Goal: Transaction & Acquisition: Purchase product/service

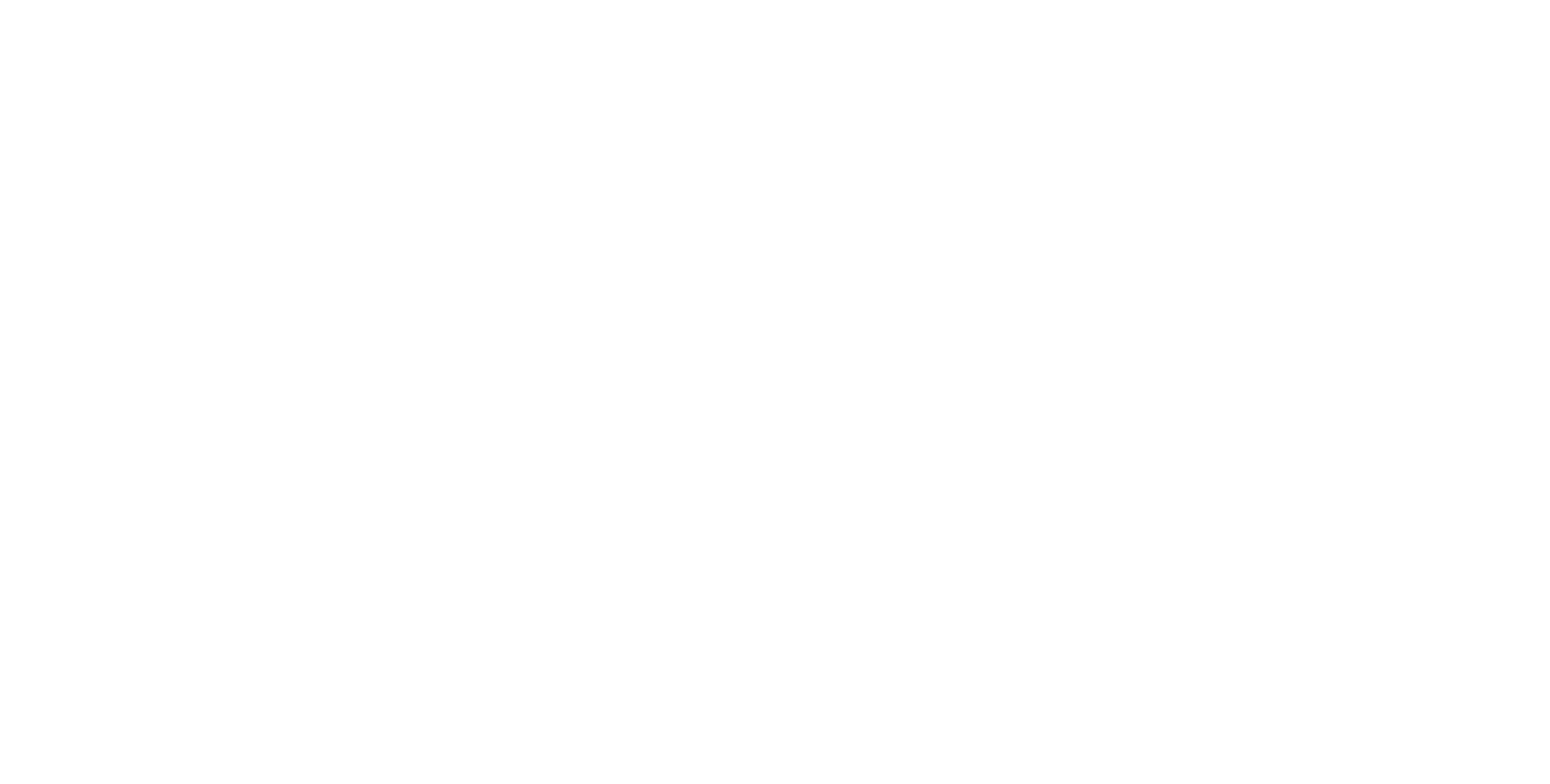
select select "*"
select select "**"
select select "****"
select select "*"
select select "**"
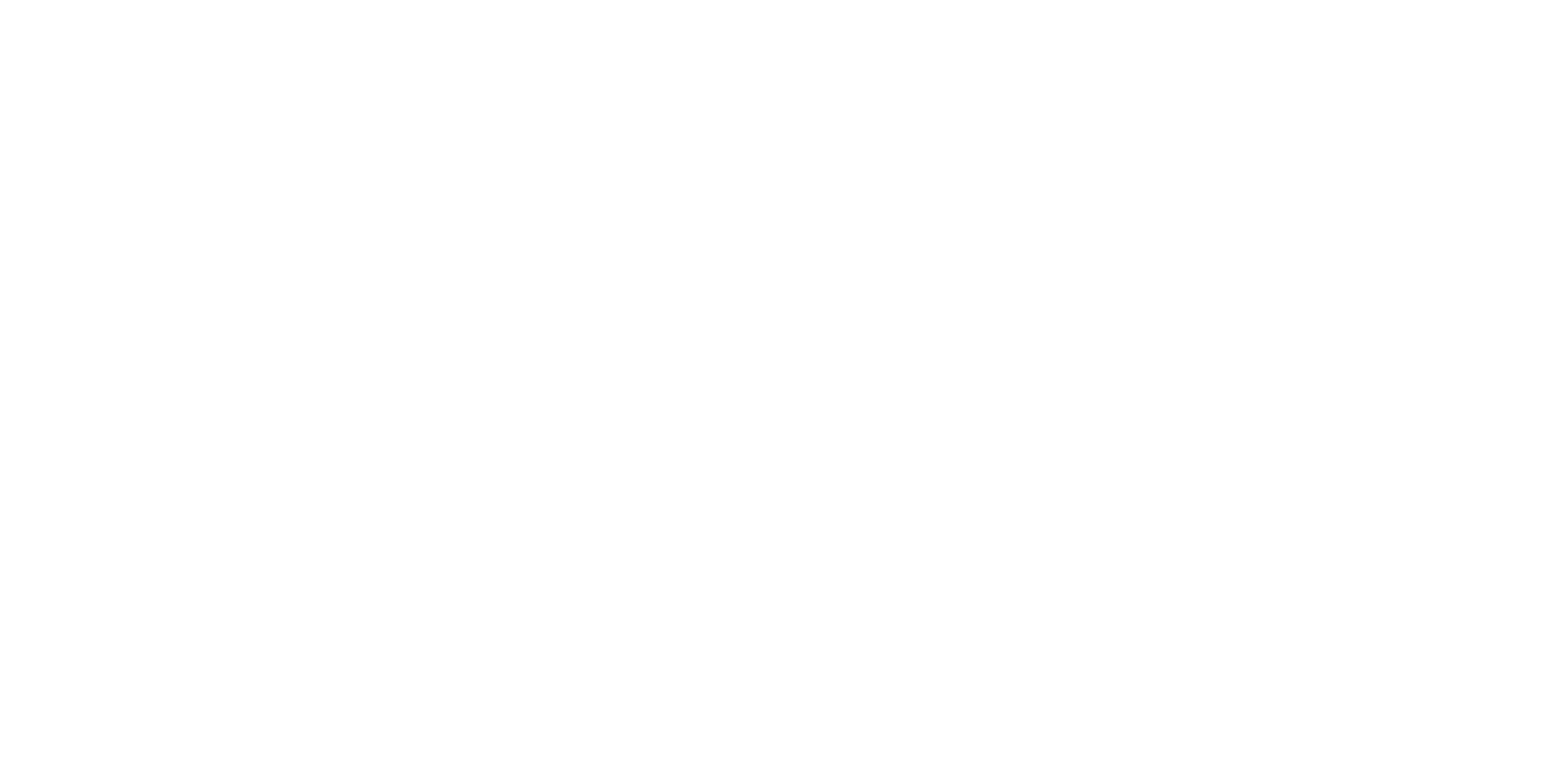
select select "****"
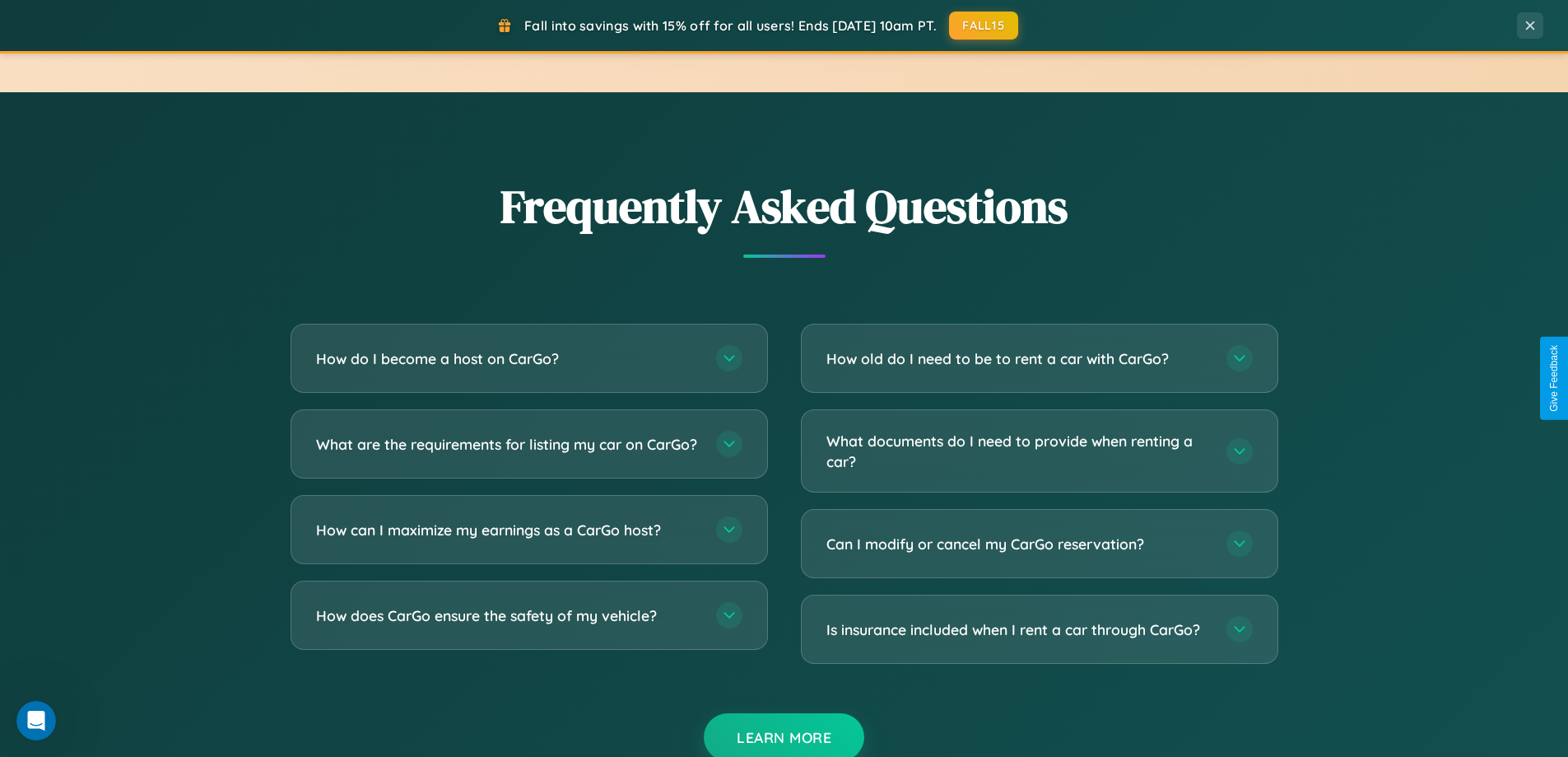
scroll to position [3188, 0]
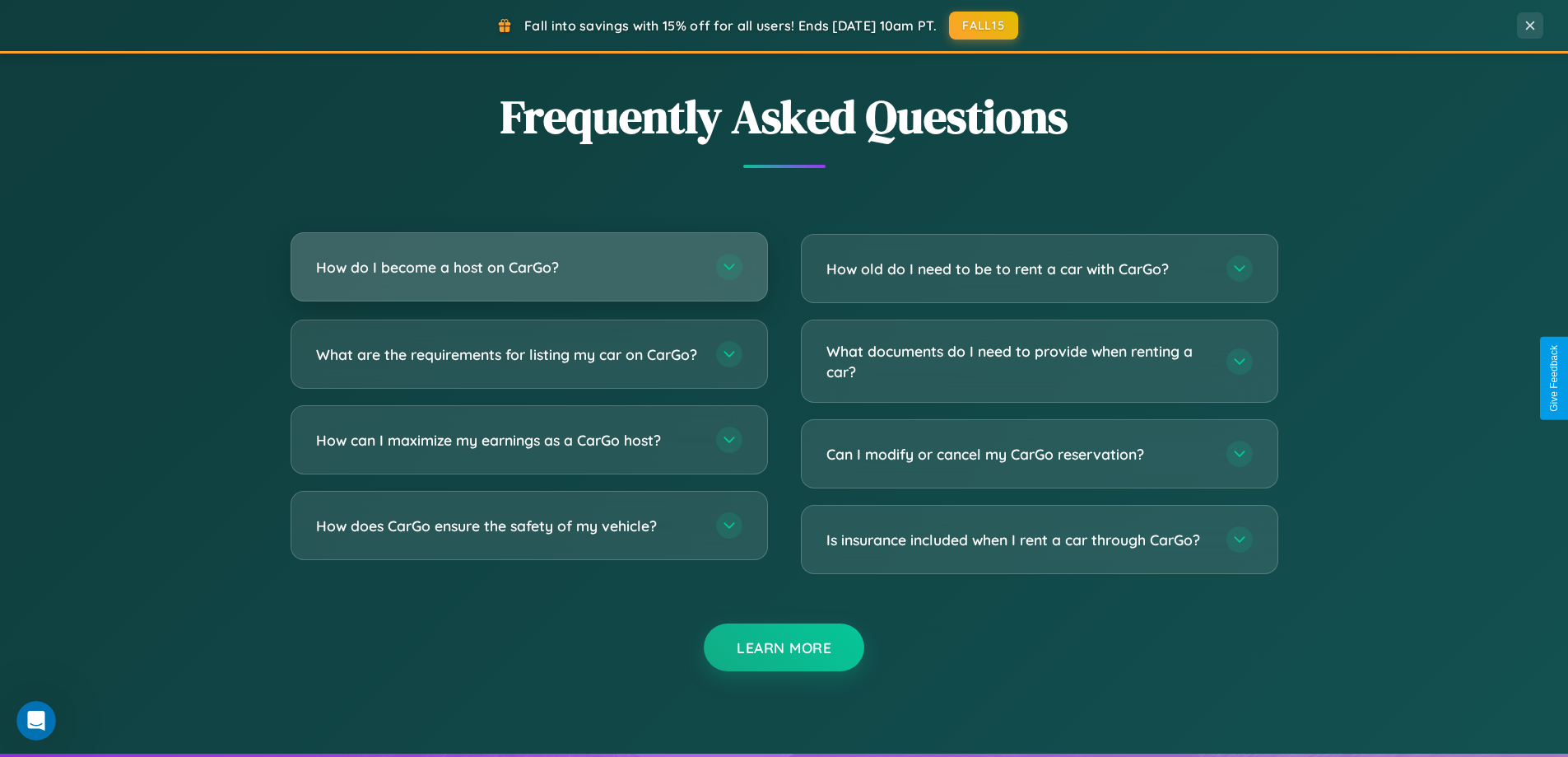
click at [528, 267] on h3 "How do I become a host on CarGo?" at bounding box center [508, 266] width 383 height 20
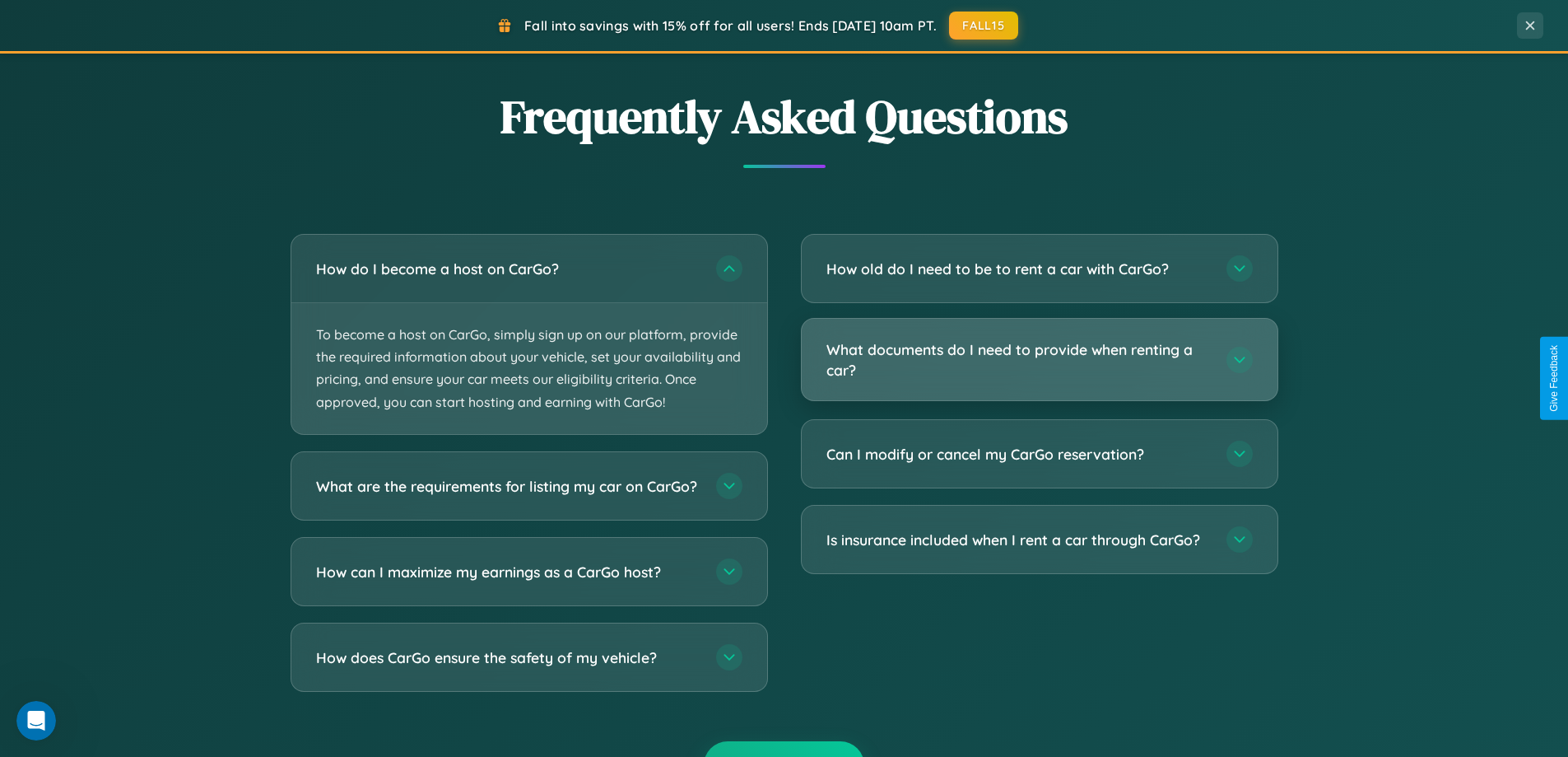
click at [1039, 360] on h3 "What documents do I need to provide when renting a car?" at bounding box center [1018, 359] width 383 height 41
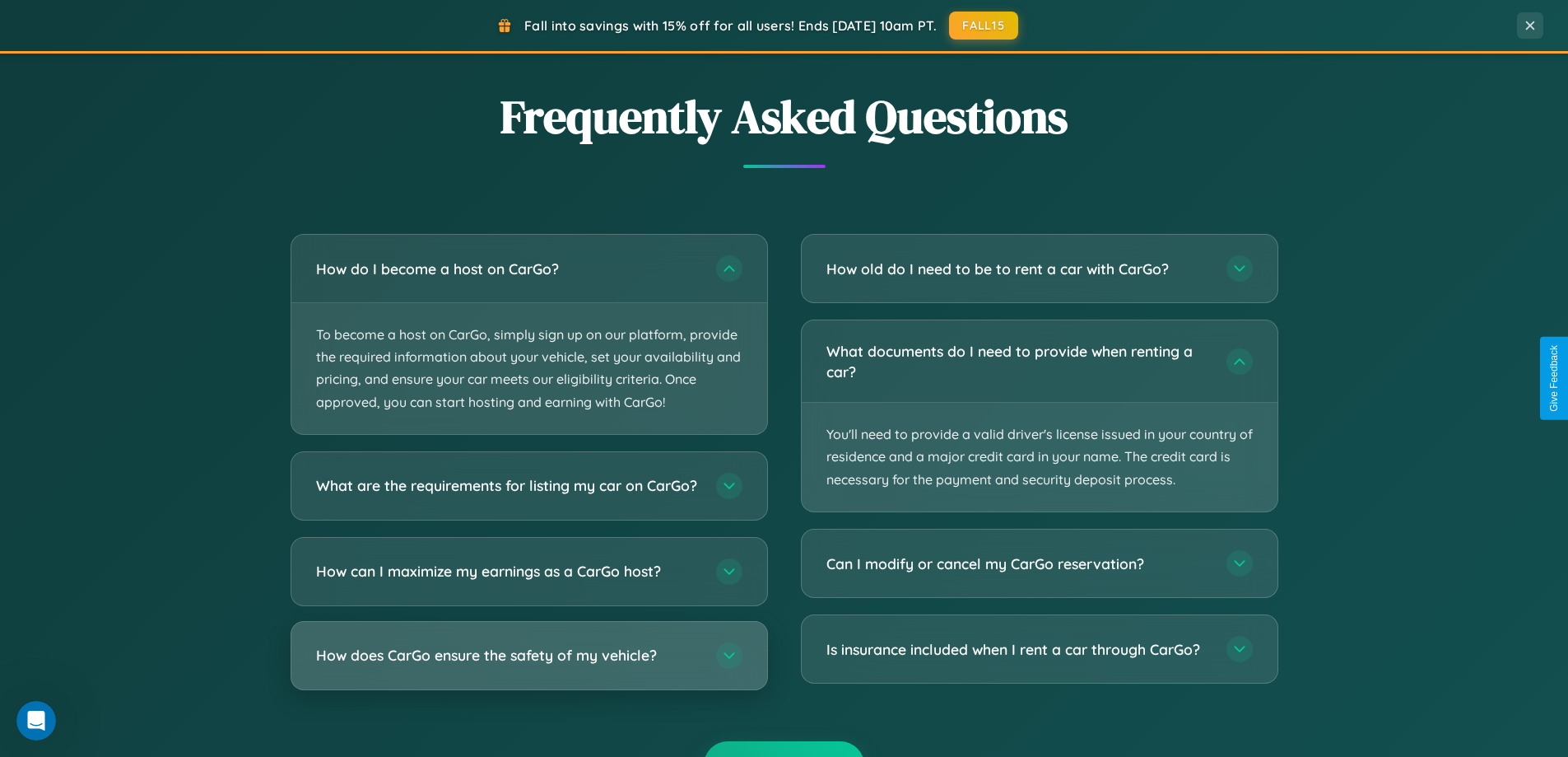
click at [528, 665] on h3 "How does CarGo ensure the safety of my vehicle?" at bounding box center [508, 654] width 383 height 20
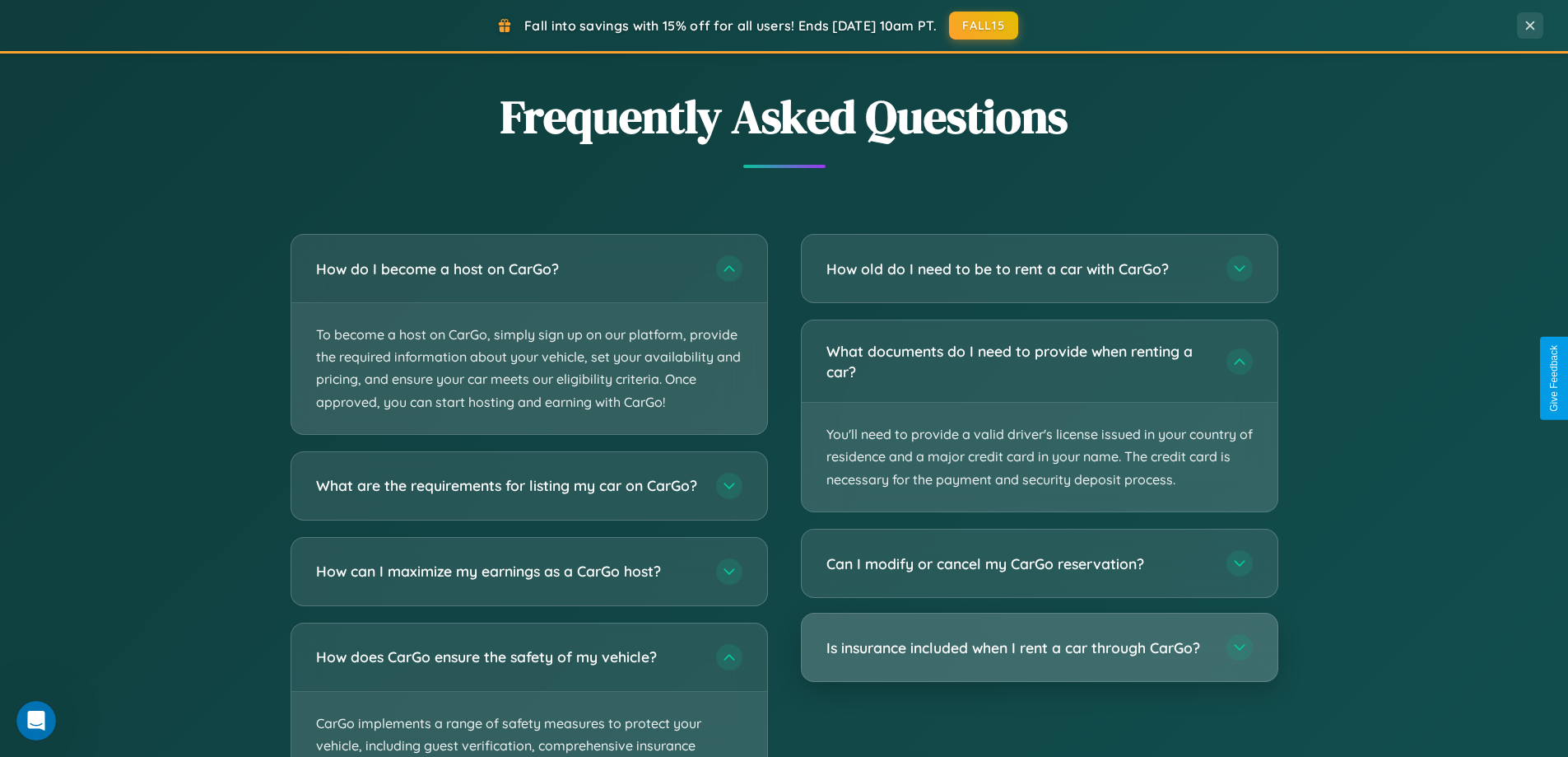
click at [1039, 648] on h3 "Is insurance included when I rent a car through CarGo?" at bounding box center [1018, 647] width 383 height 20
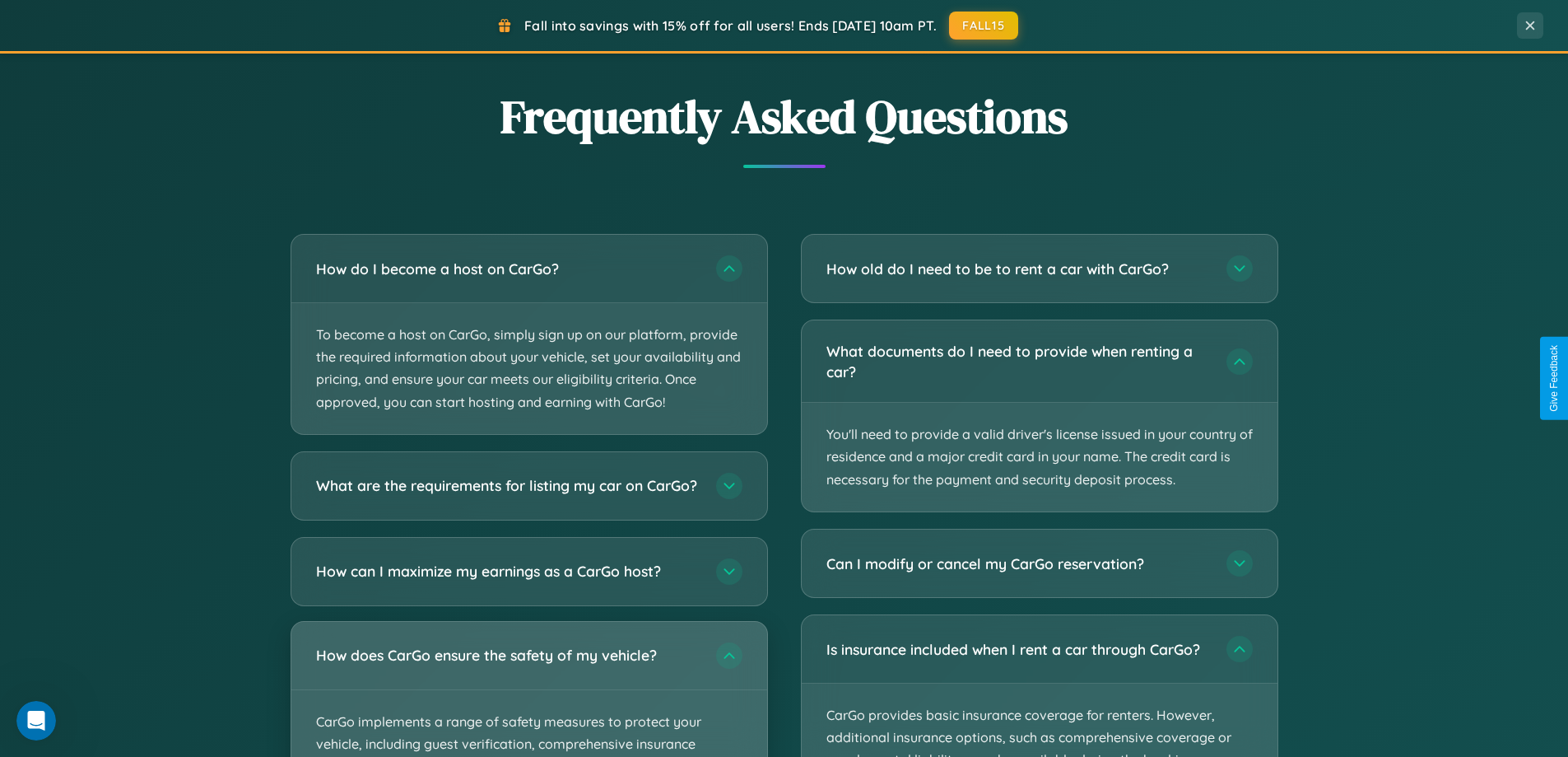
click at [528, 689] on div "How does CarGo ensure the safety of my vehicle?" at bounding box center [529, 655] width 476 height 68
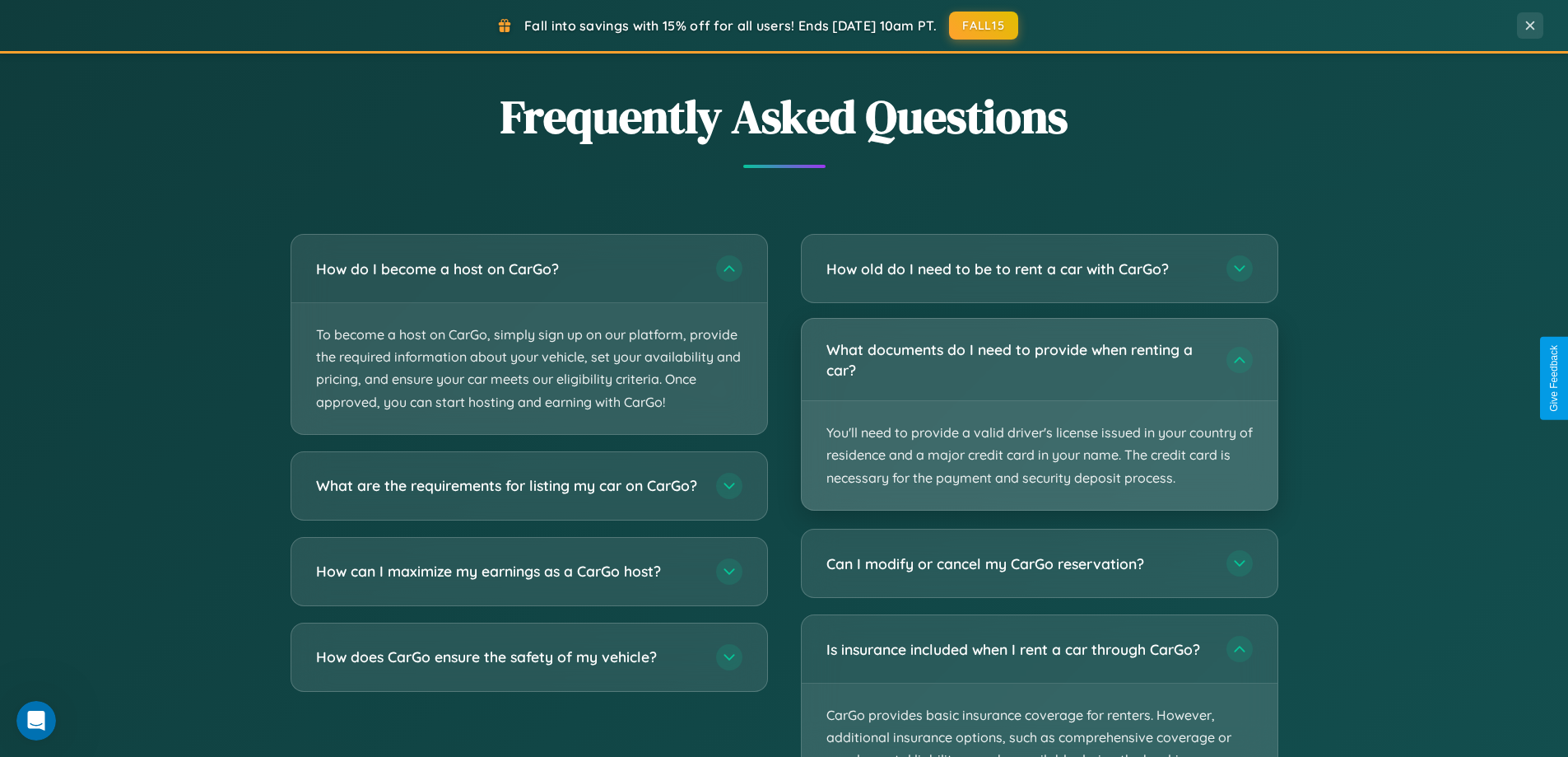
click at [1039, 414] on p "You'll need to provide a valid driver's license issued in your country of resid…" at bounding box center [1040, 455] width 476 height 108
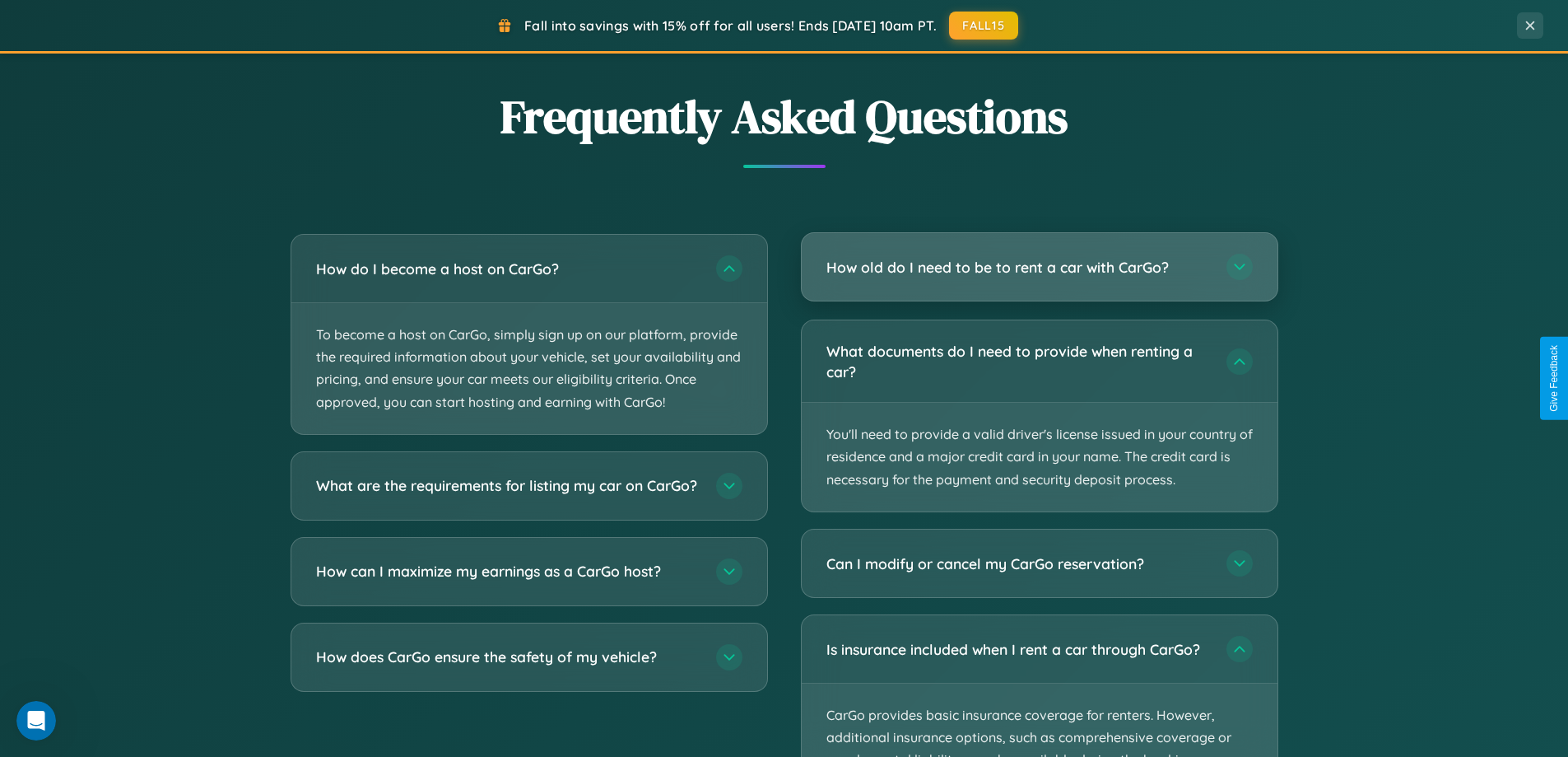
click at [1039, 267] on h3 "How old do I need to be to rent a car with CarGo?" at bounding box center [1018, 266] width 383 height 20
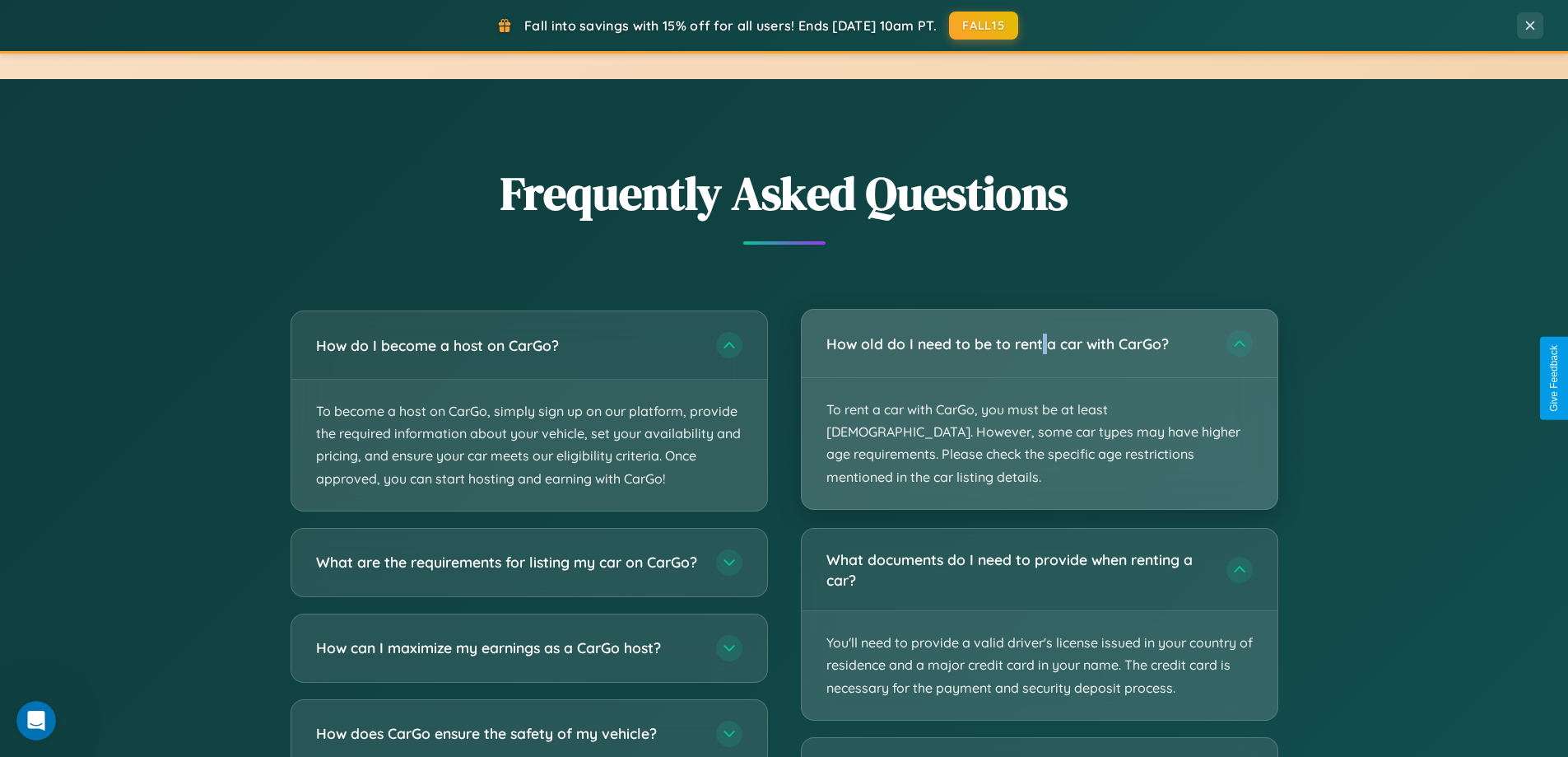
scroll to position [3081, 0]
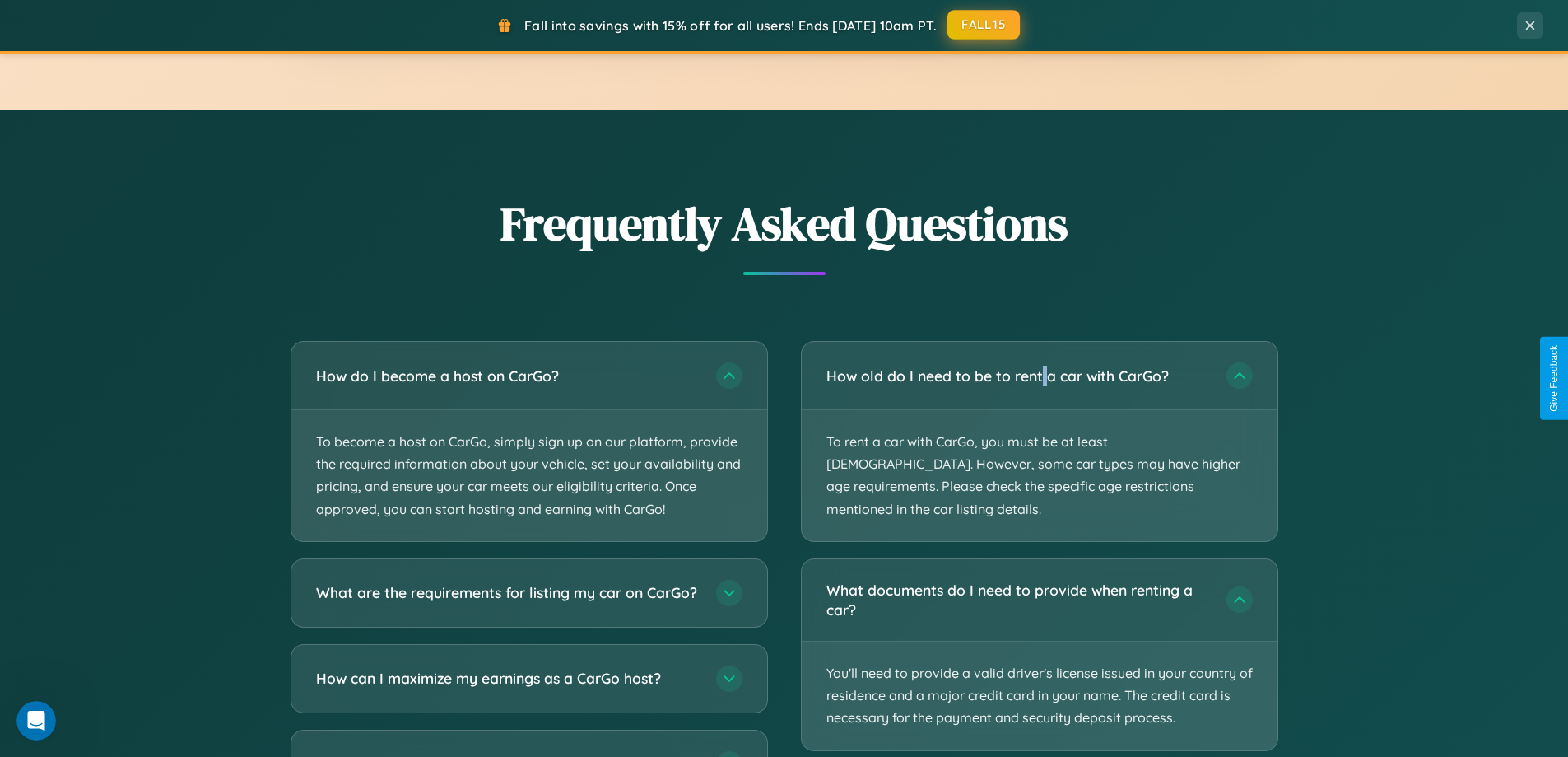
click at [984, 25] on button "FALL15" at bounding box center [983, 24] width 73 height 30
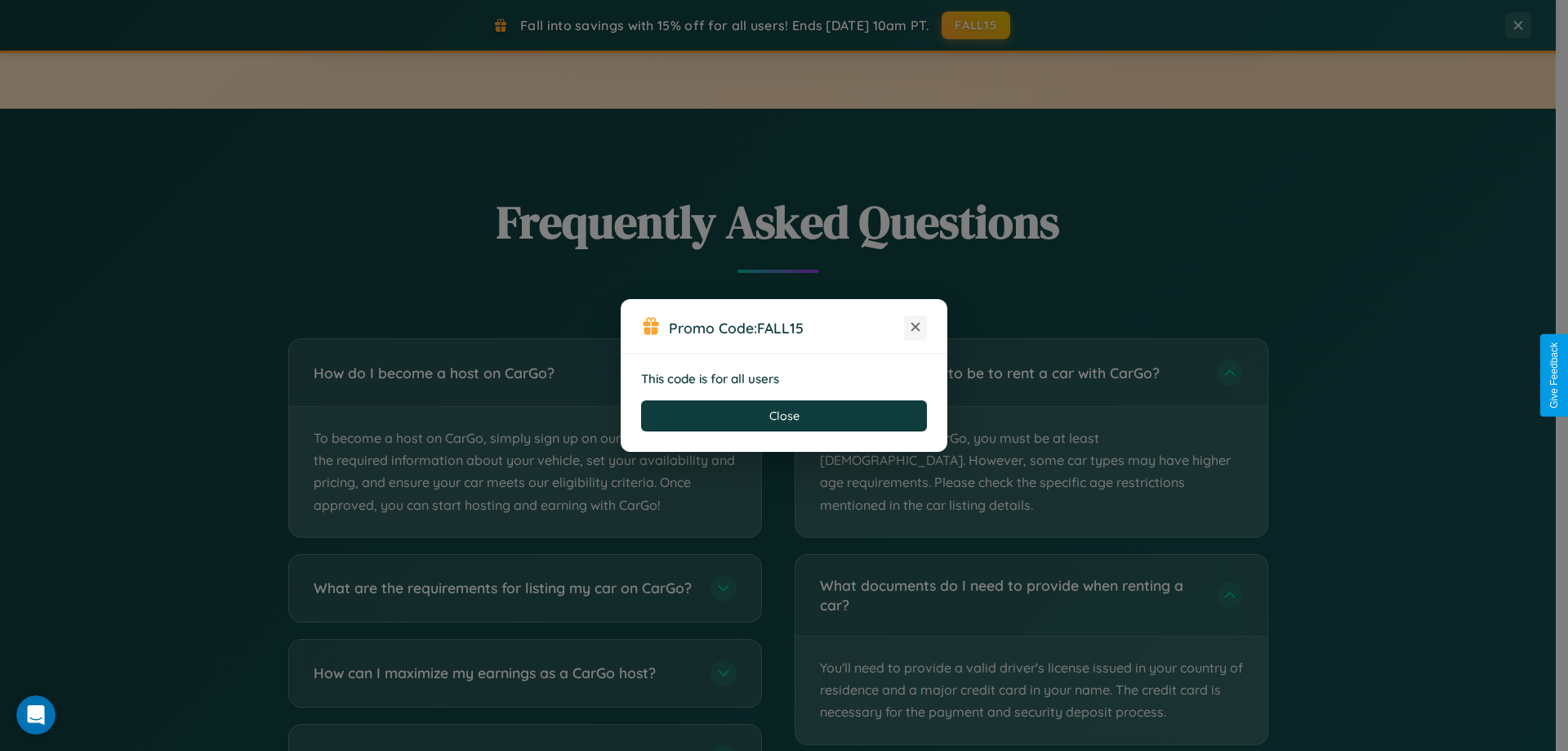
click at [915, 327] on icon at bounding box center [915, 327] width 16 height 16
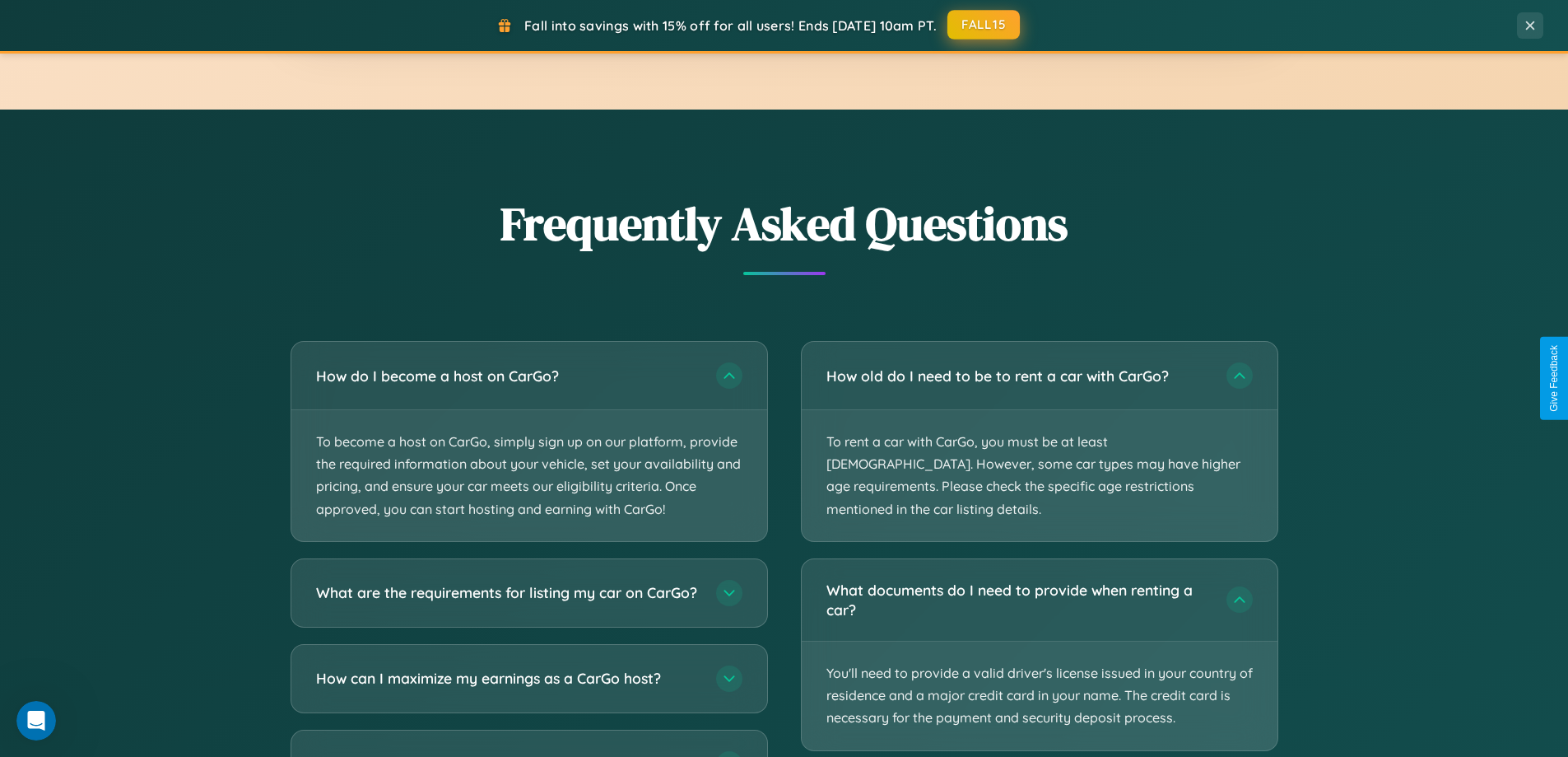
click at [984, 25] on button "FALL15" at bounding box center [983, 24] width 73 height 30
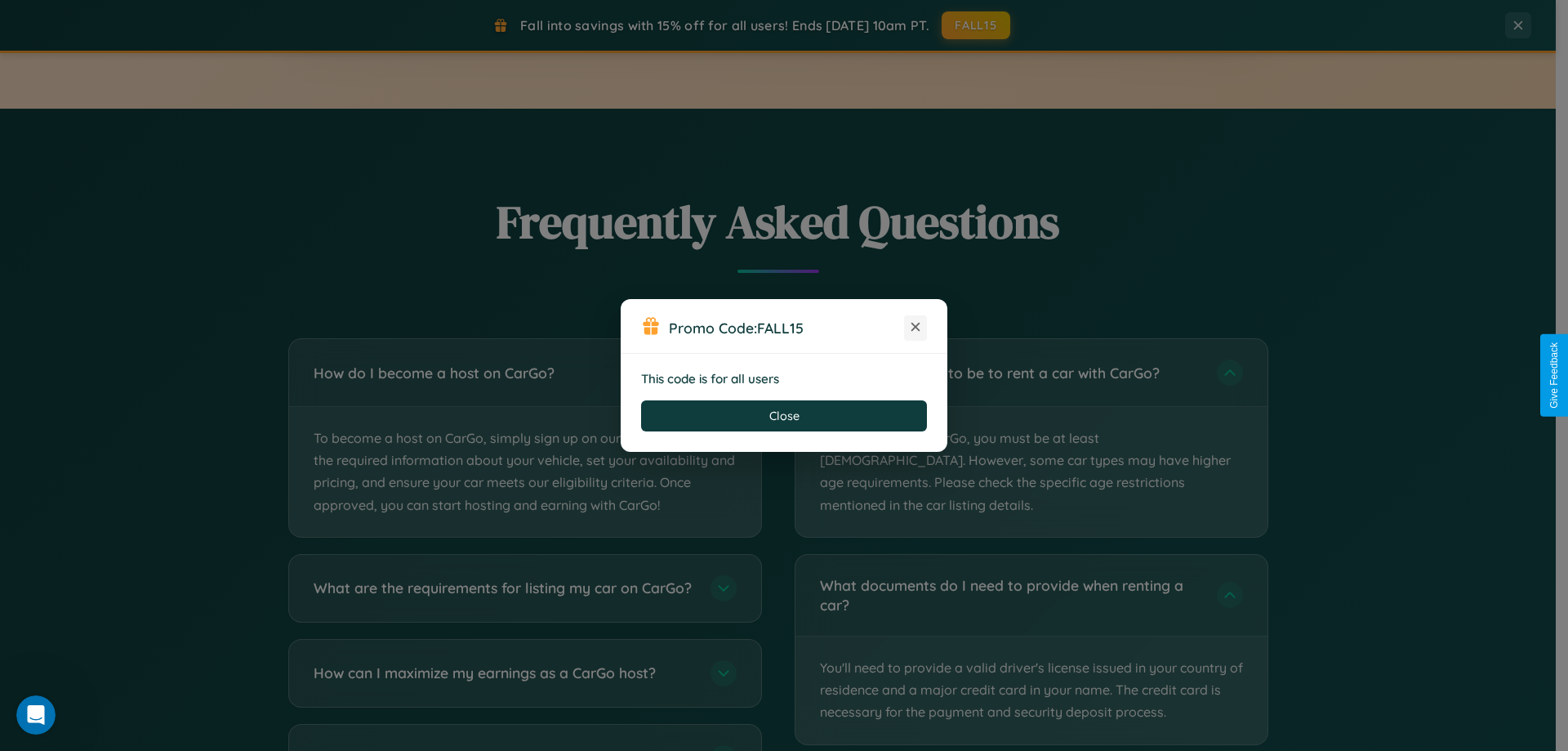
click at [915, 327] on icon at bounding box center [915, 327] width 16 height 16
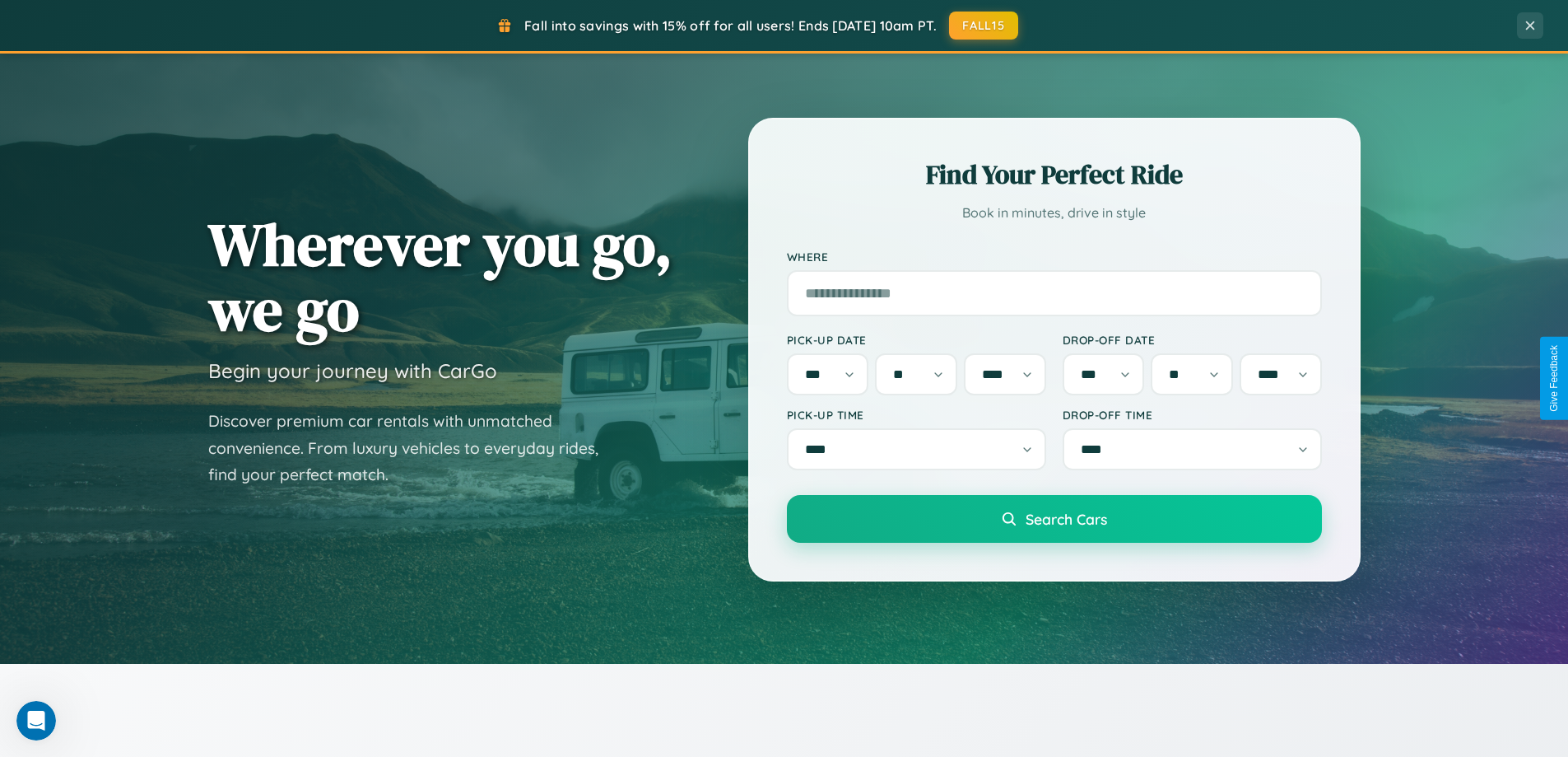
scroll to position [12, 0]
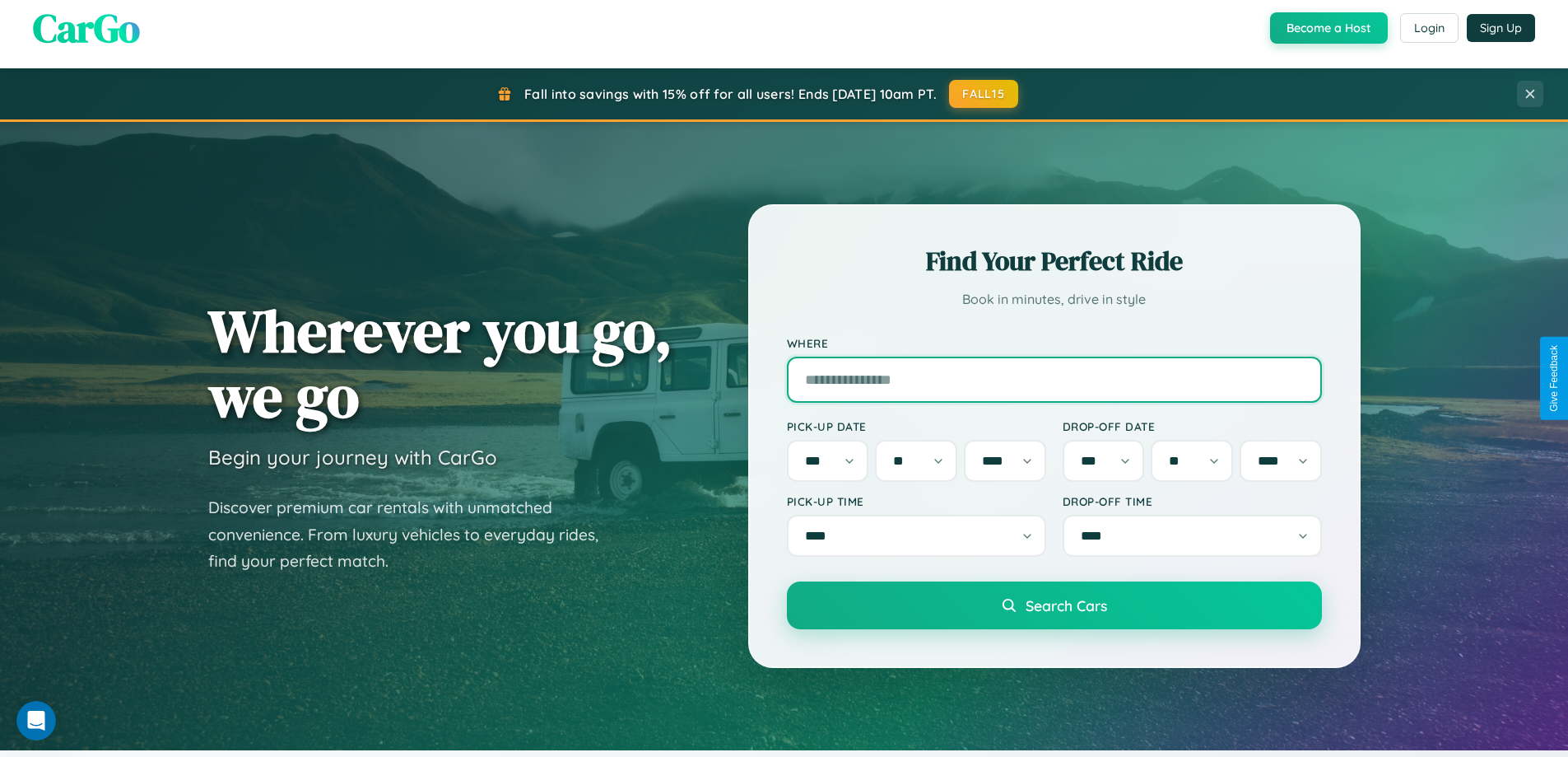
click at [1054, 378] on input "Where" at bounding box center [1054, 379] width 535 height 46
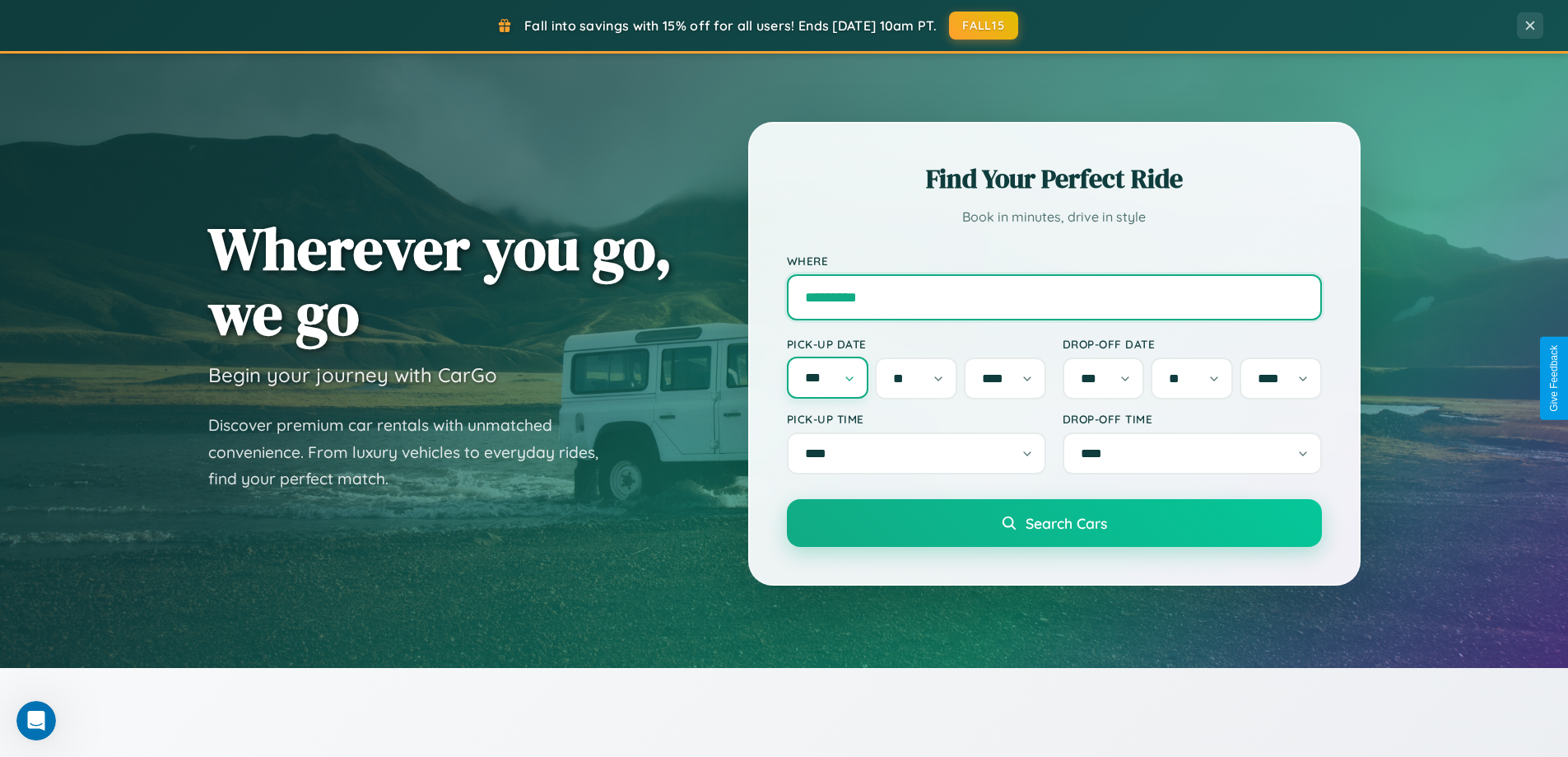
type input "*********"
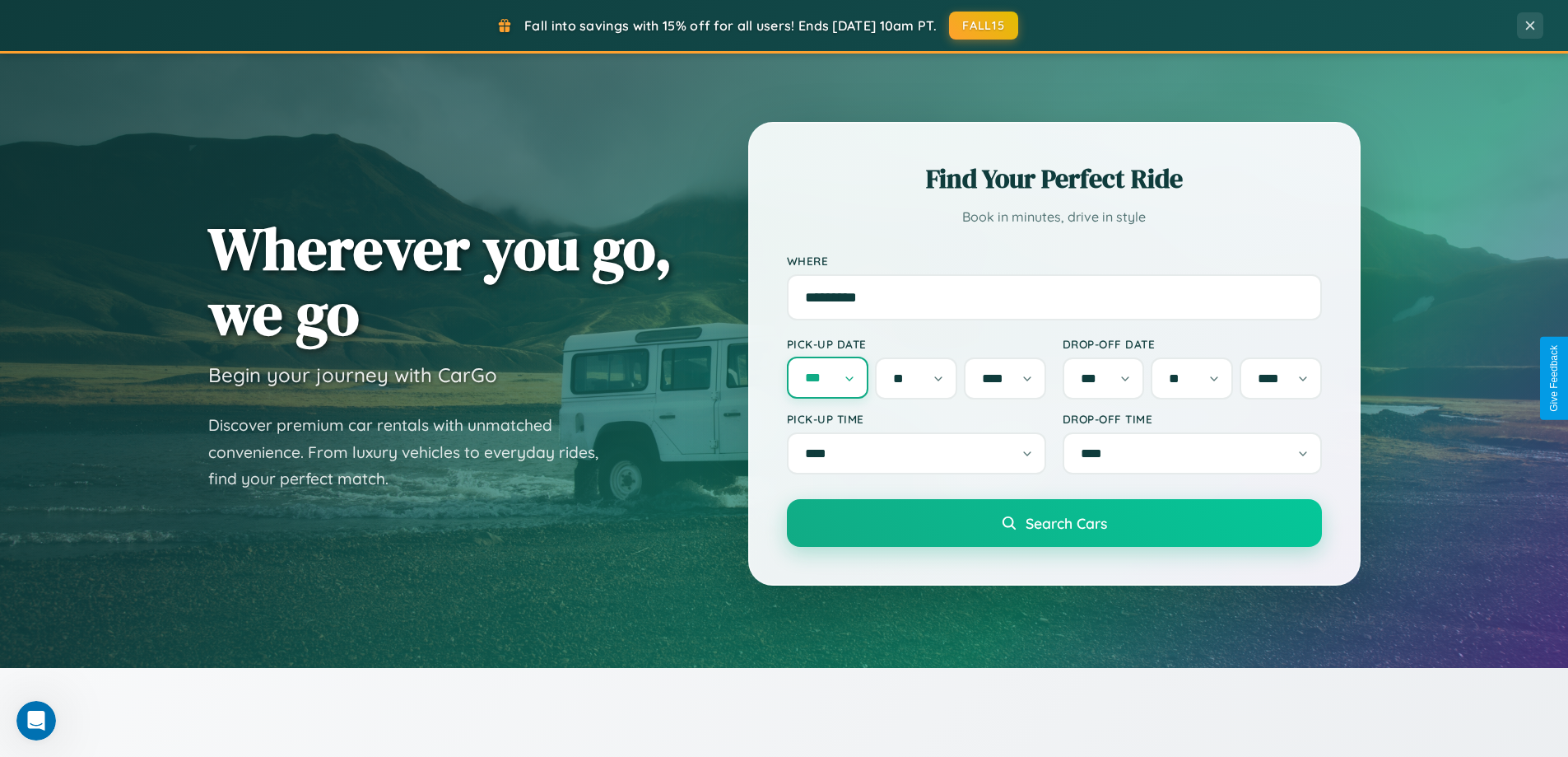
click at [828, 378] on select "*** *** *** *** *** *** *** *** *** *** *** ***" at bounding box center [828, 377] width 82 height 42
select select "*"
click at [917, 378] on select "* * * * * * * * * ** ** ** ** ** ** ** ** ** ** ** ** ** ** ** ** ** ** ** ** *…" at bounding box center [916, 378] width 82 height 42
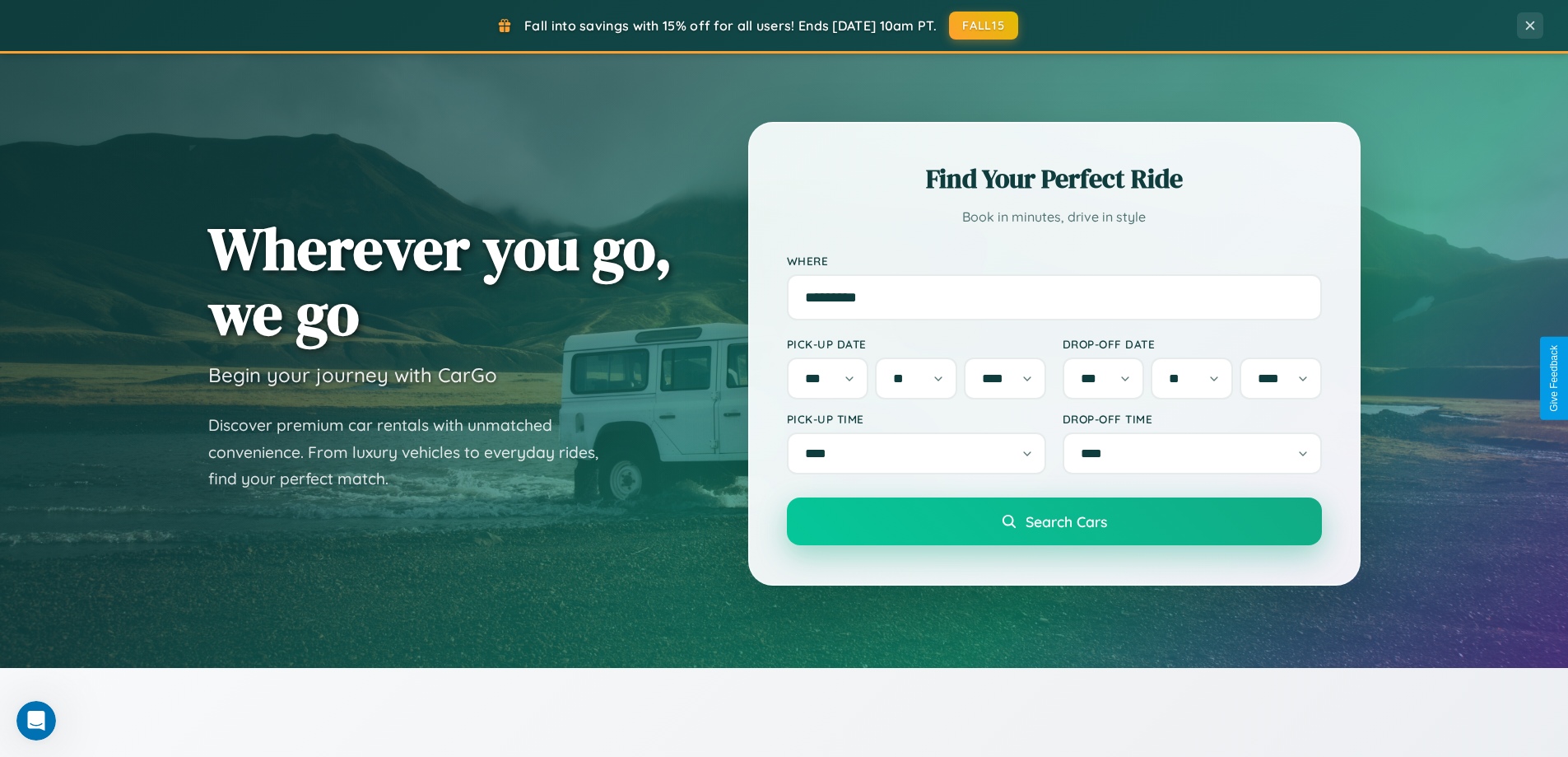
click at [1054, 526] on span "Search Cars" at bounding box center [1067, 521] width 81 height 18
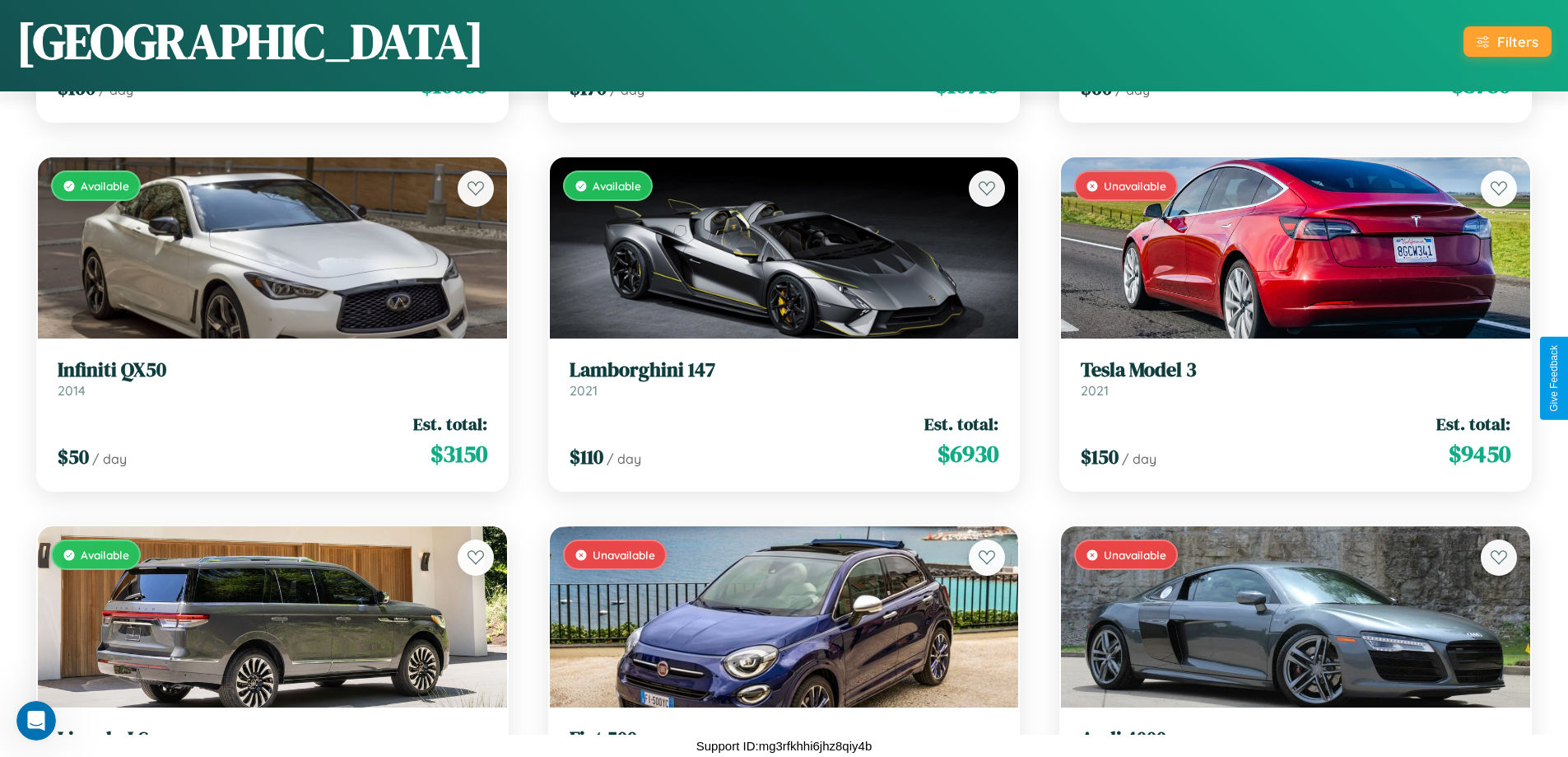
scroll to position [12767, 0]
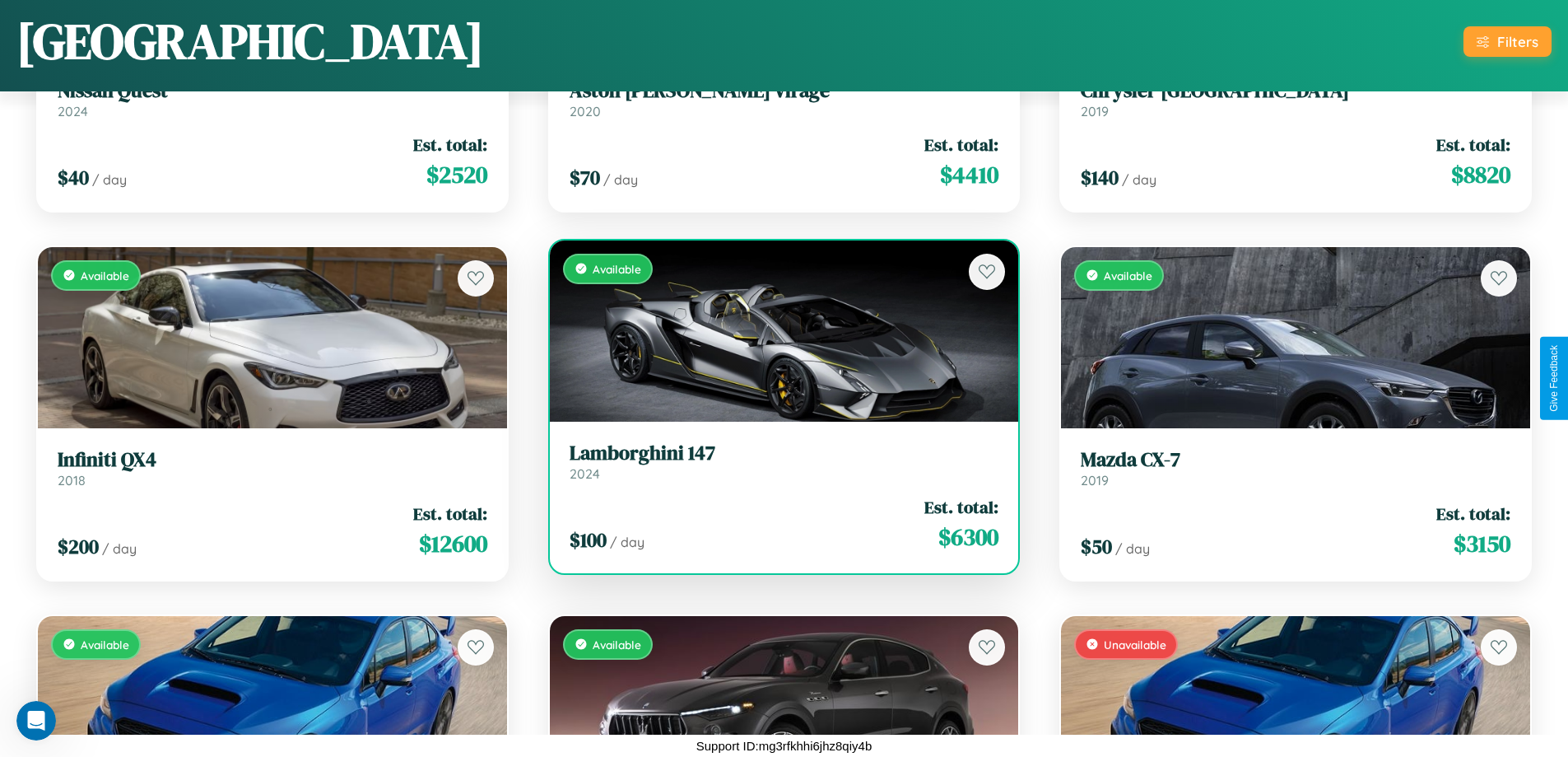
click at [777, 466] on link "Lamborghini 147 2024" at bounding box center [785, 462] width 430 height 41
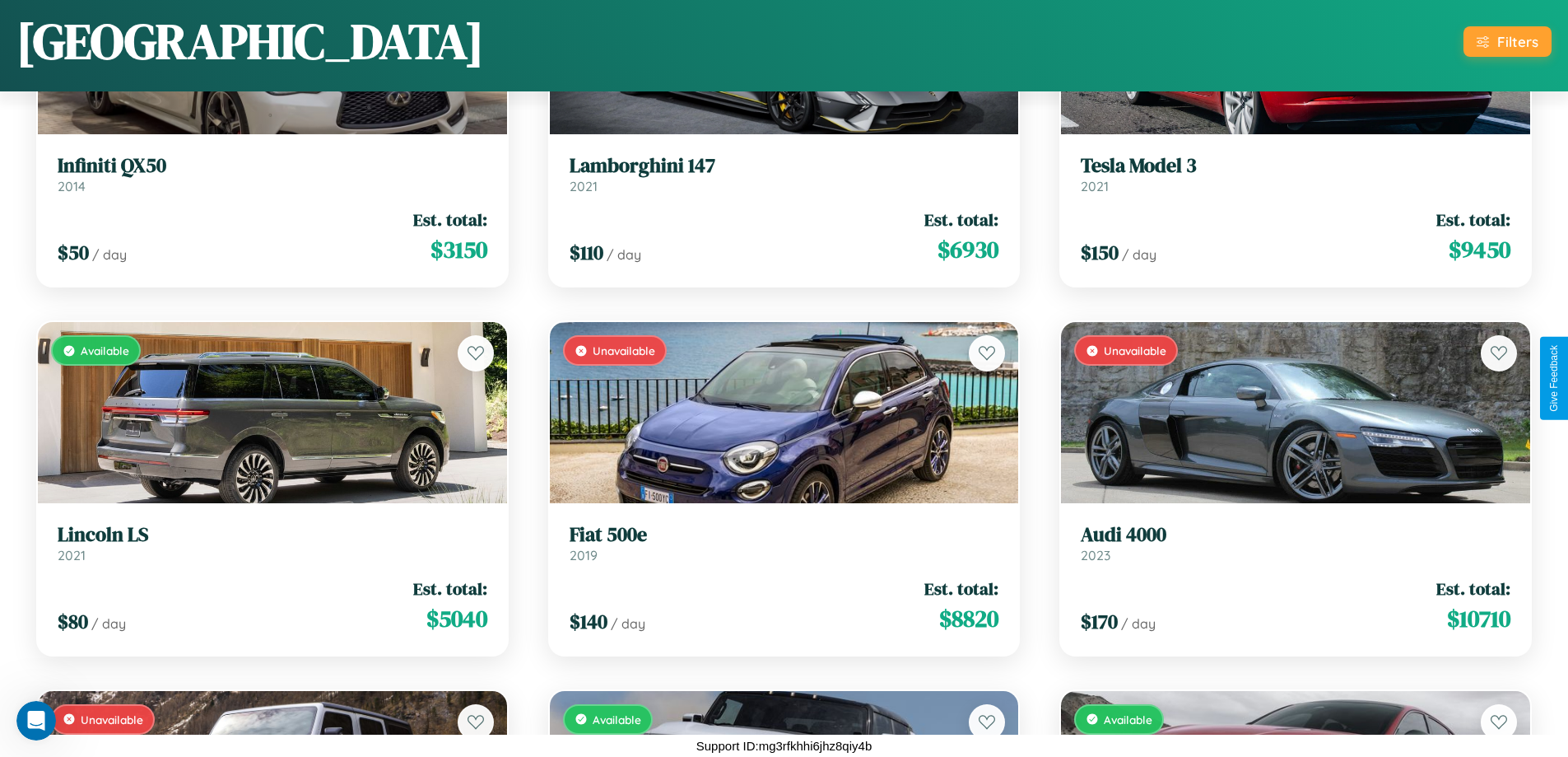
scroll to position [7606, 0]
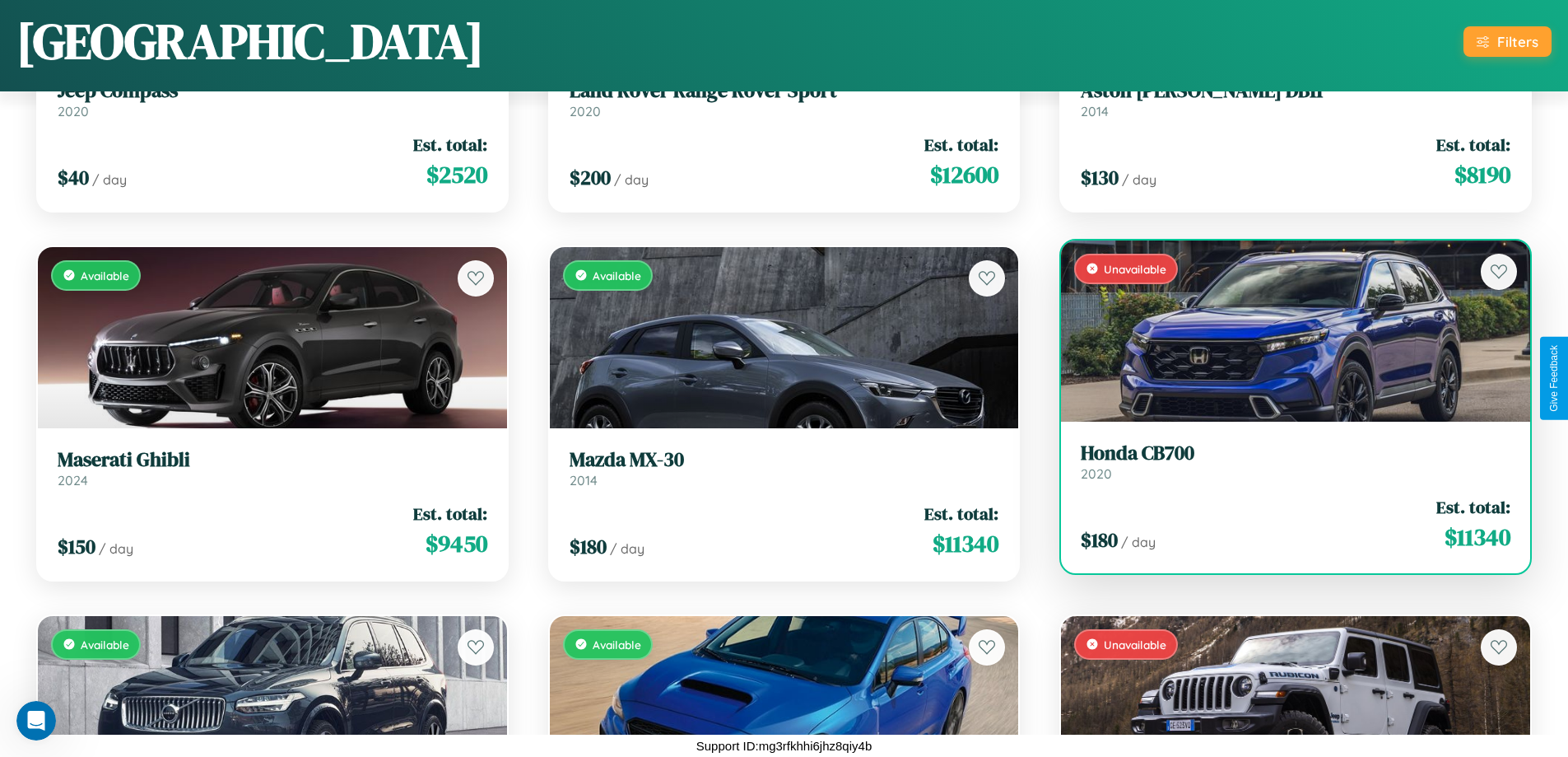
click at [1285, 466] on link "Honda CB700 2020" at bounding box center [1296, 462] width 430 height 41
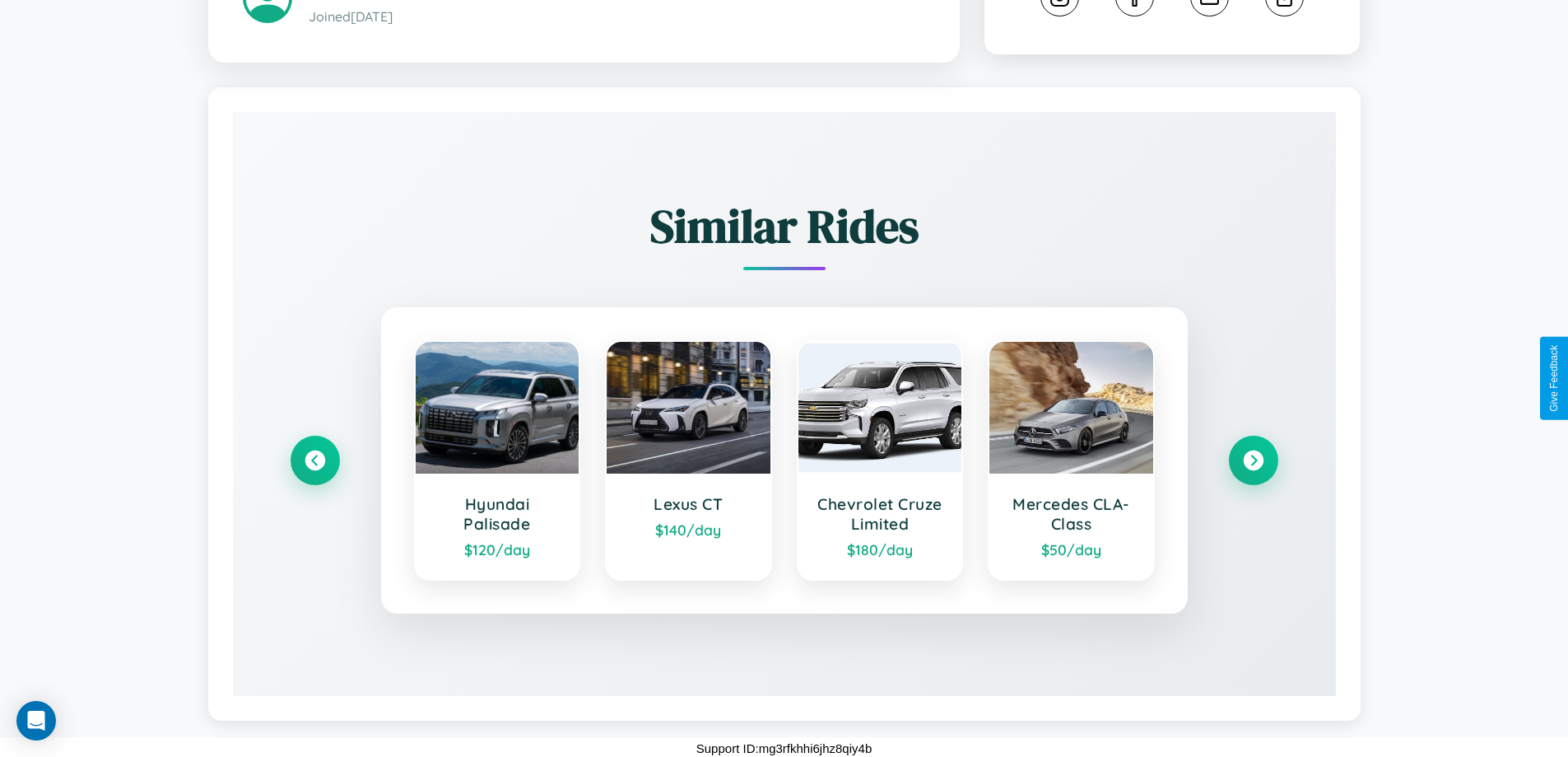
scroll to position [915, 0]
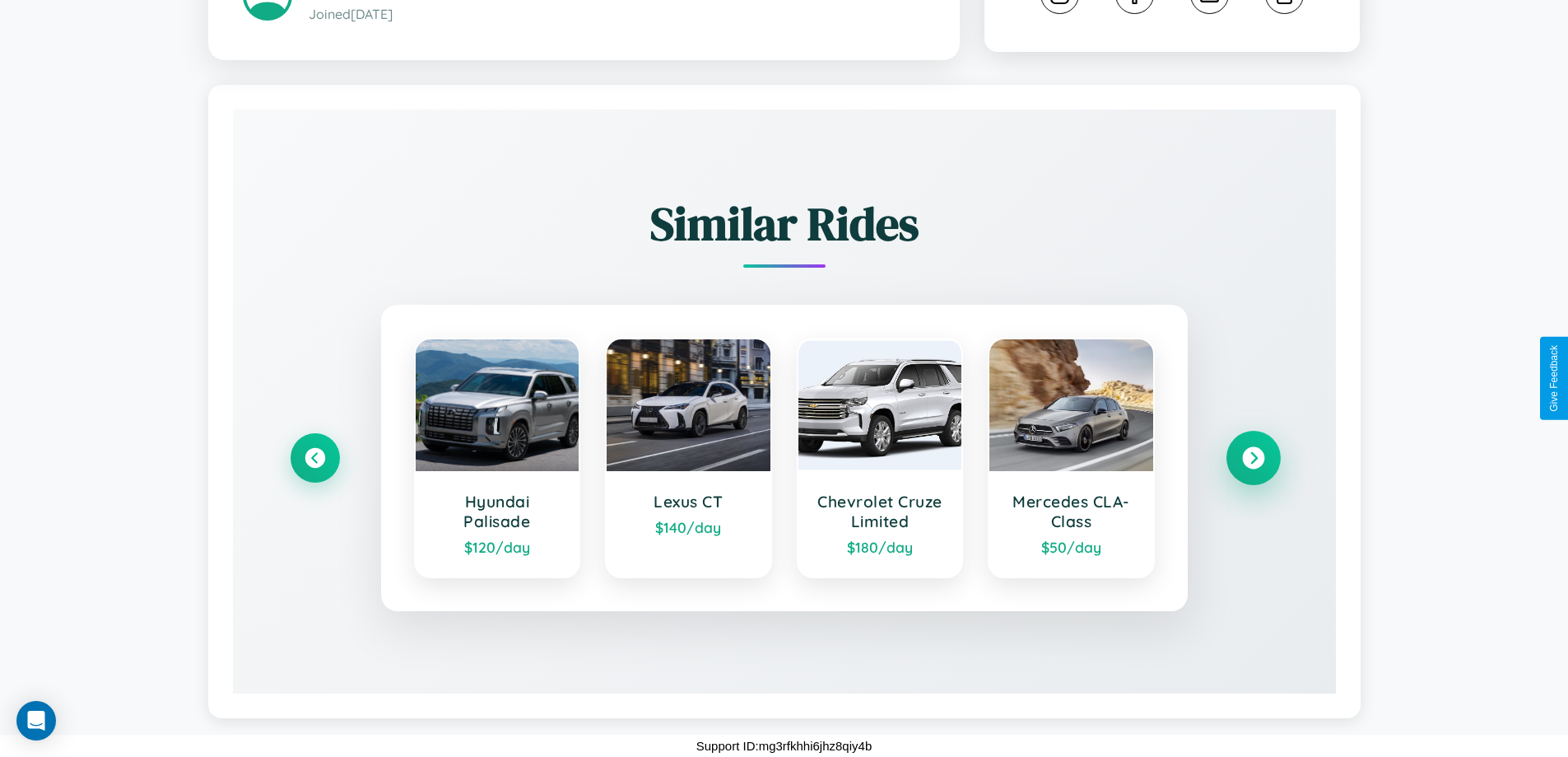
click at [1253, 458] on icon at bounding box center [1253, 458] width 22 height 22
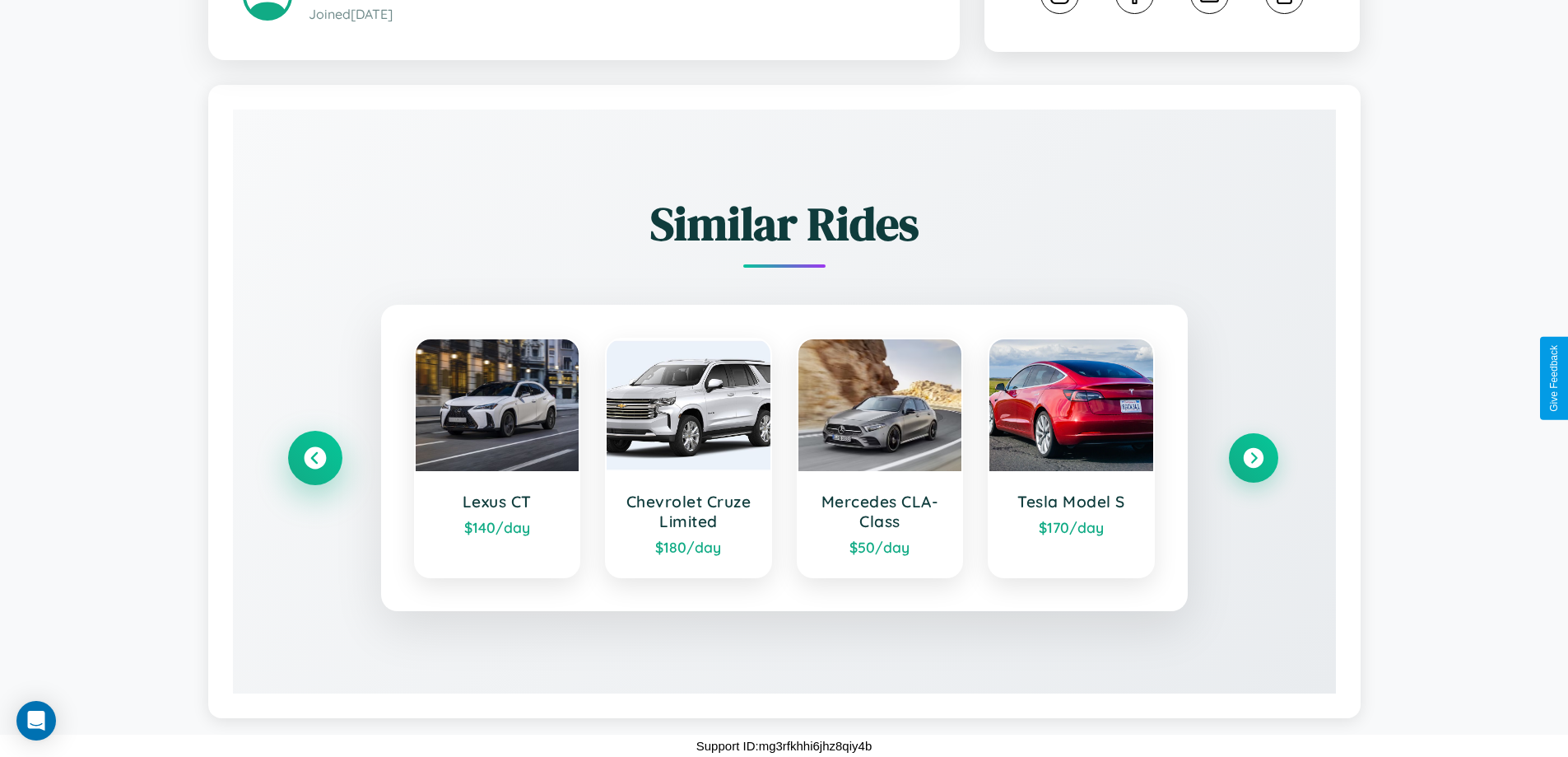
click at [315, 458] on icon at bounding box center [315, 458] width 22 height 22
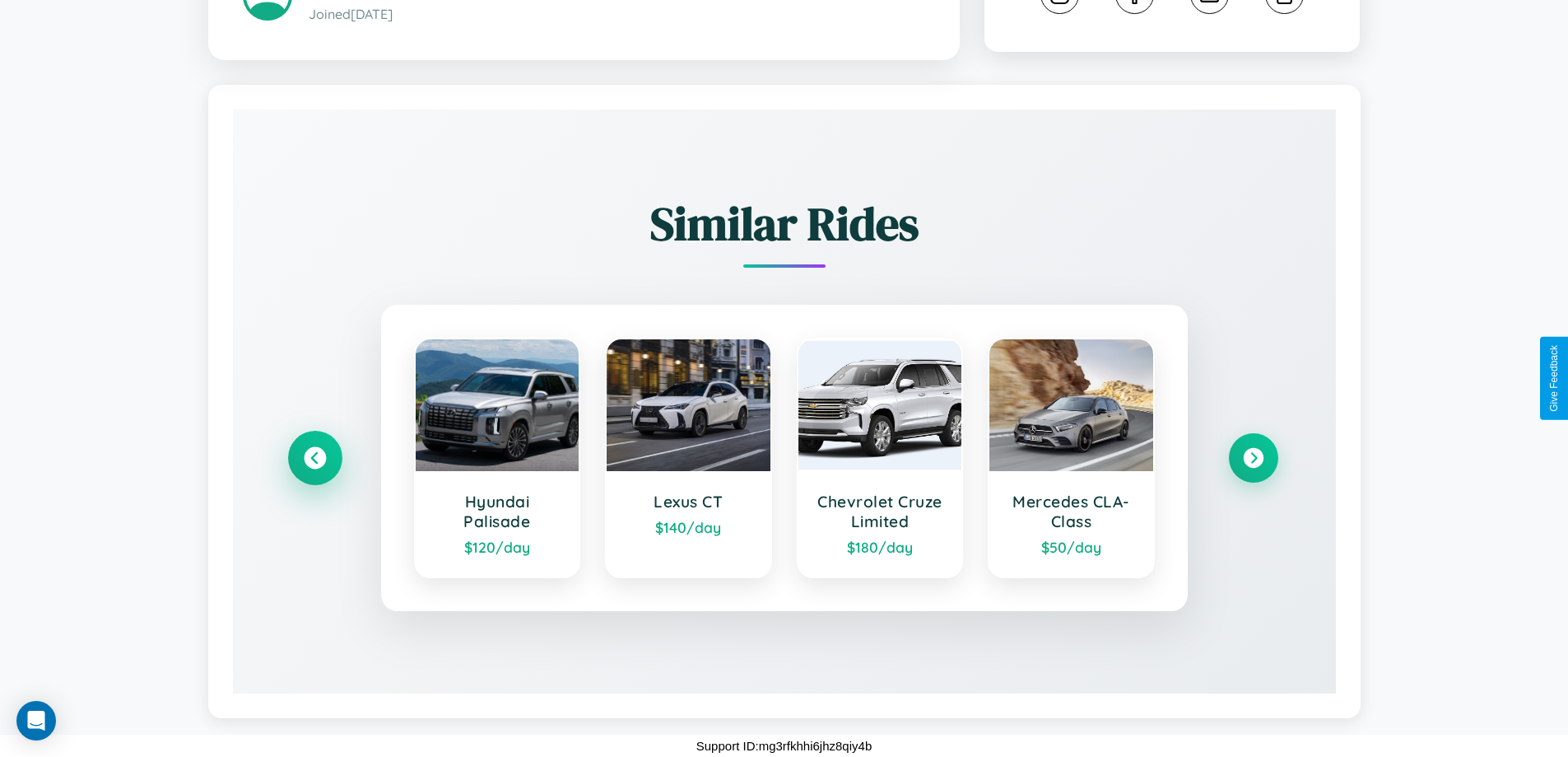
click at [315, 458] on icon at bounding box center [315, 458] width 22 height 22
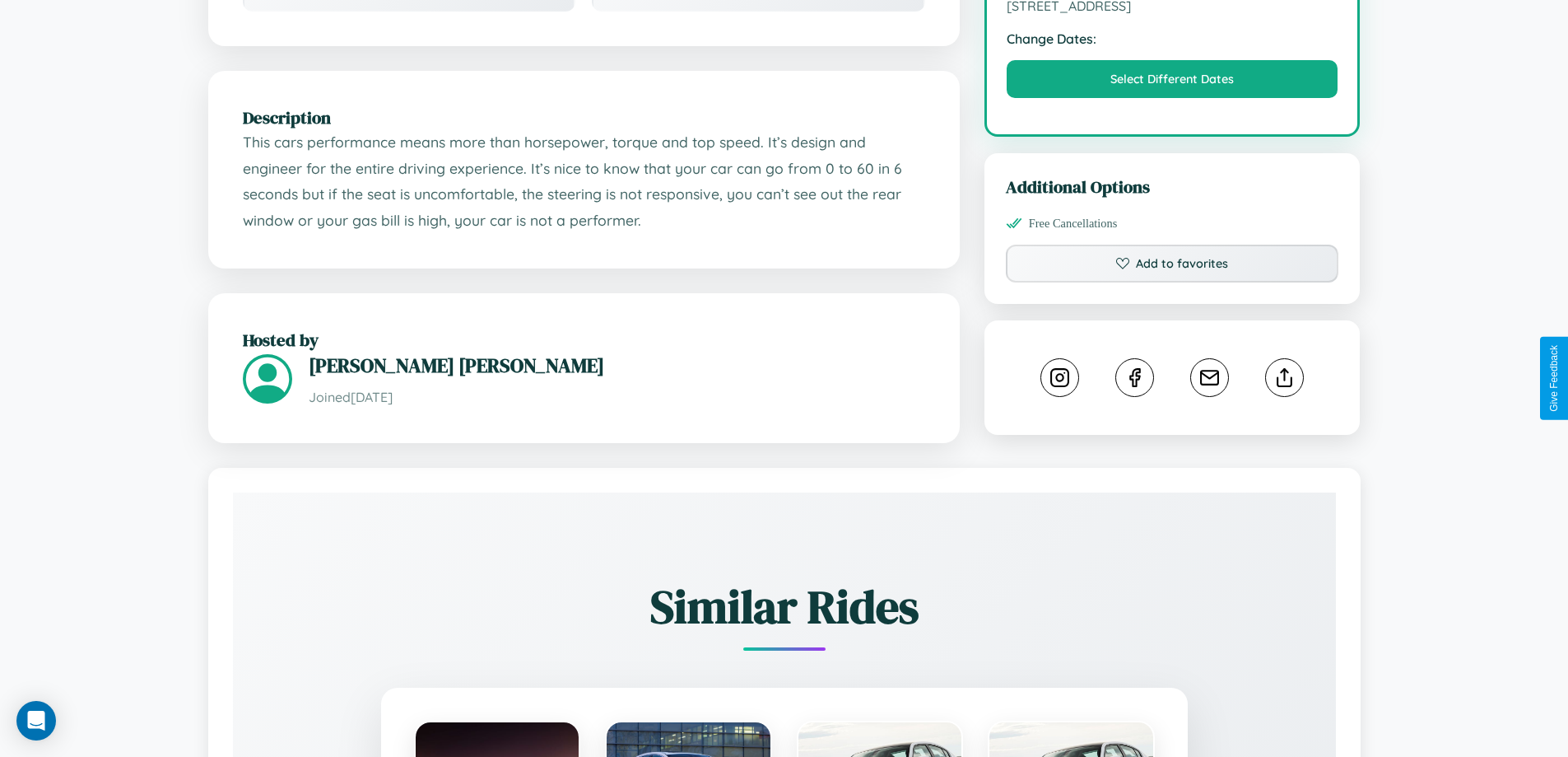
scroll to position [531, 0]
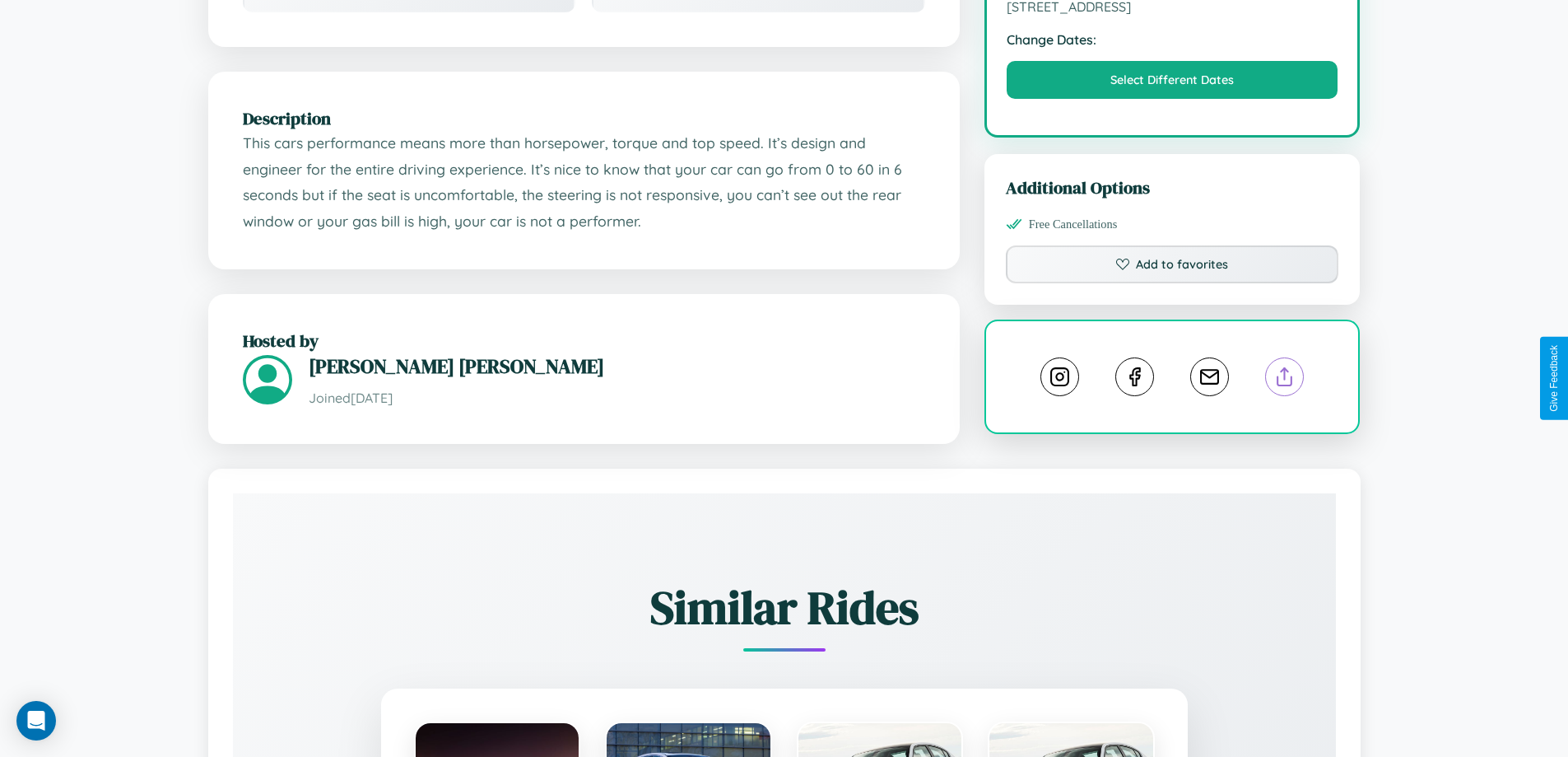
click at [1285, 378] on line at bounding box center [1285, 374] width 0 height 12
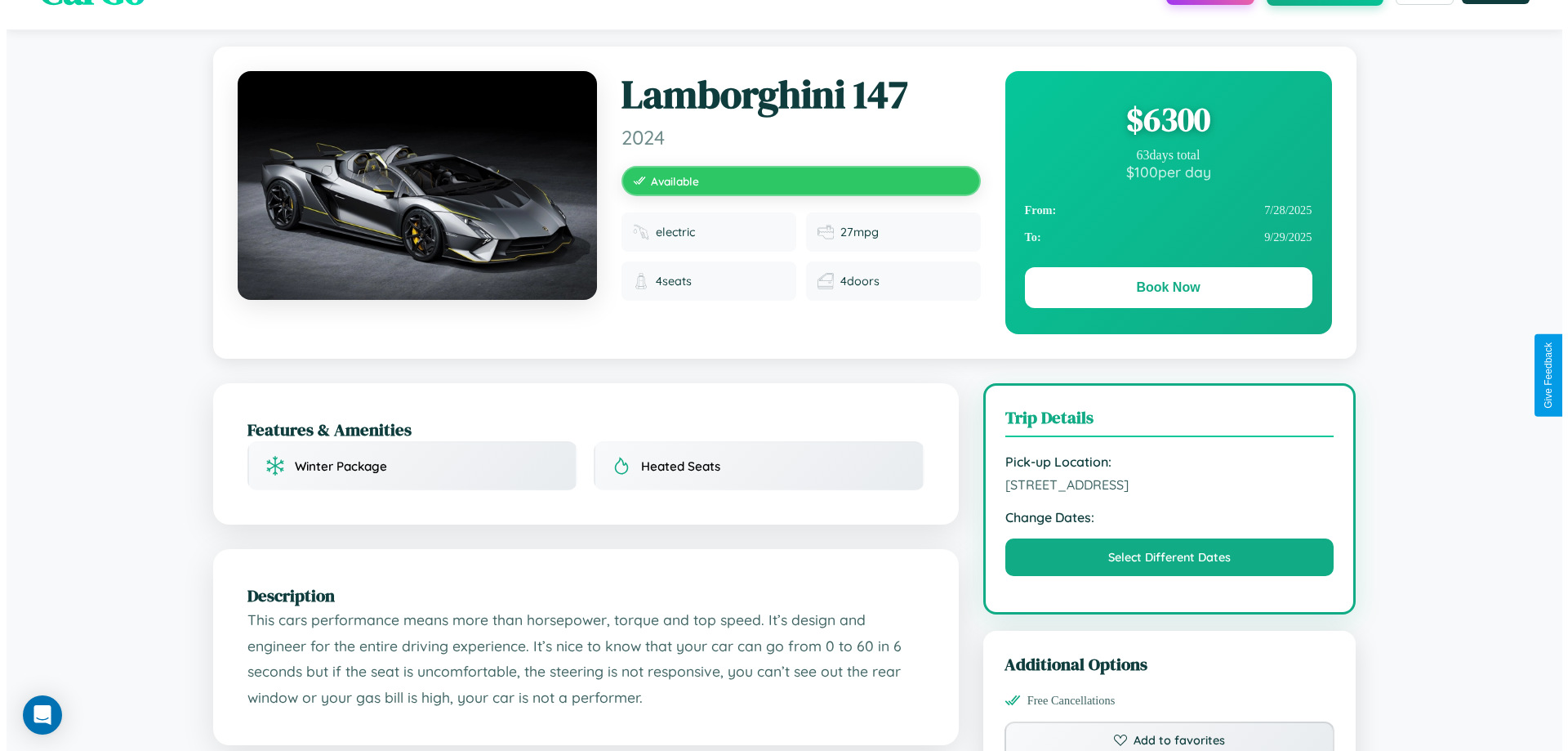
scroll to position [0, 0]
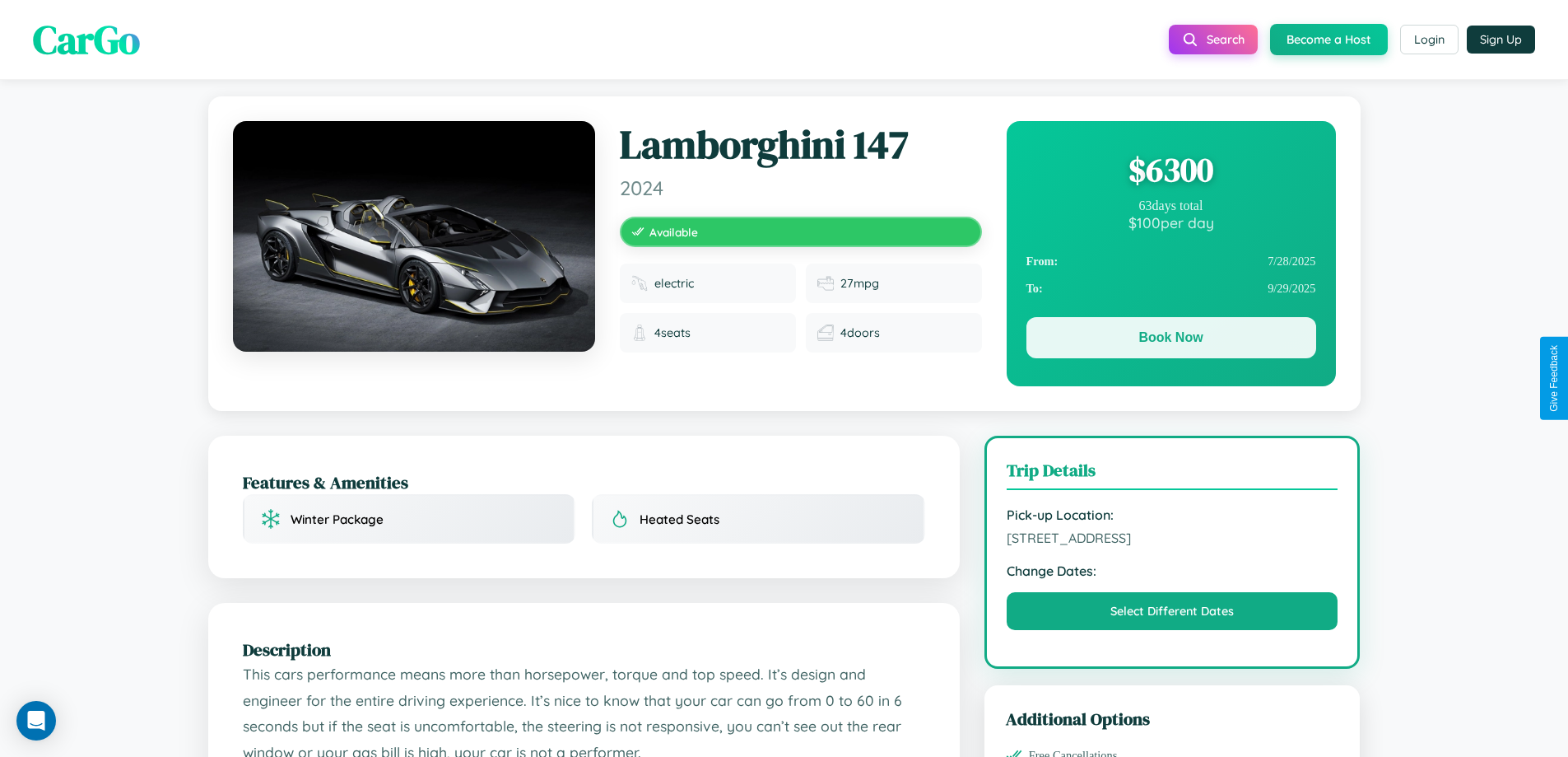
click at [1171, 338] on button "Book Now" at bounding box center [1171, 337] width 289 height 42
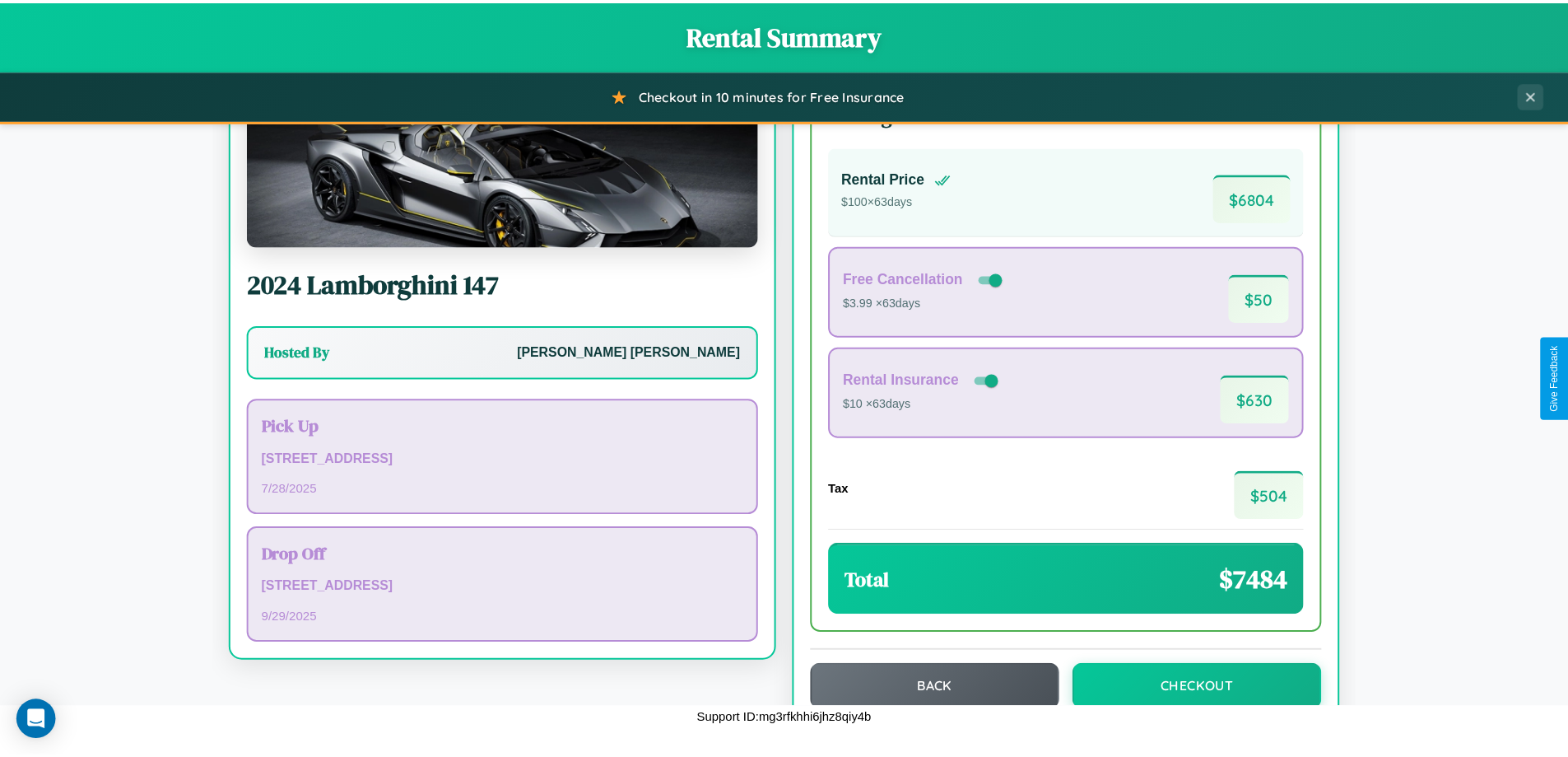
scroll to position [113, 0]
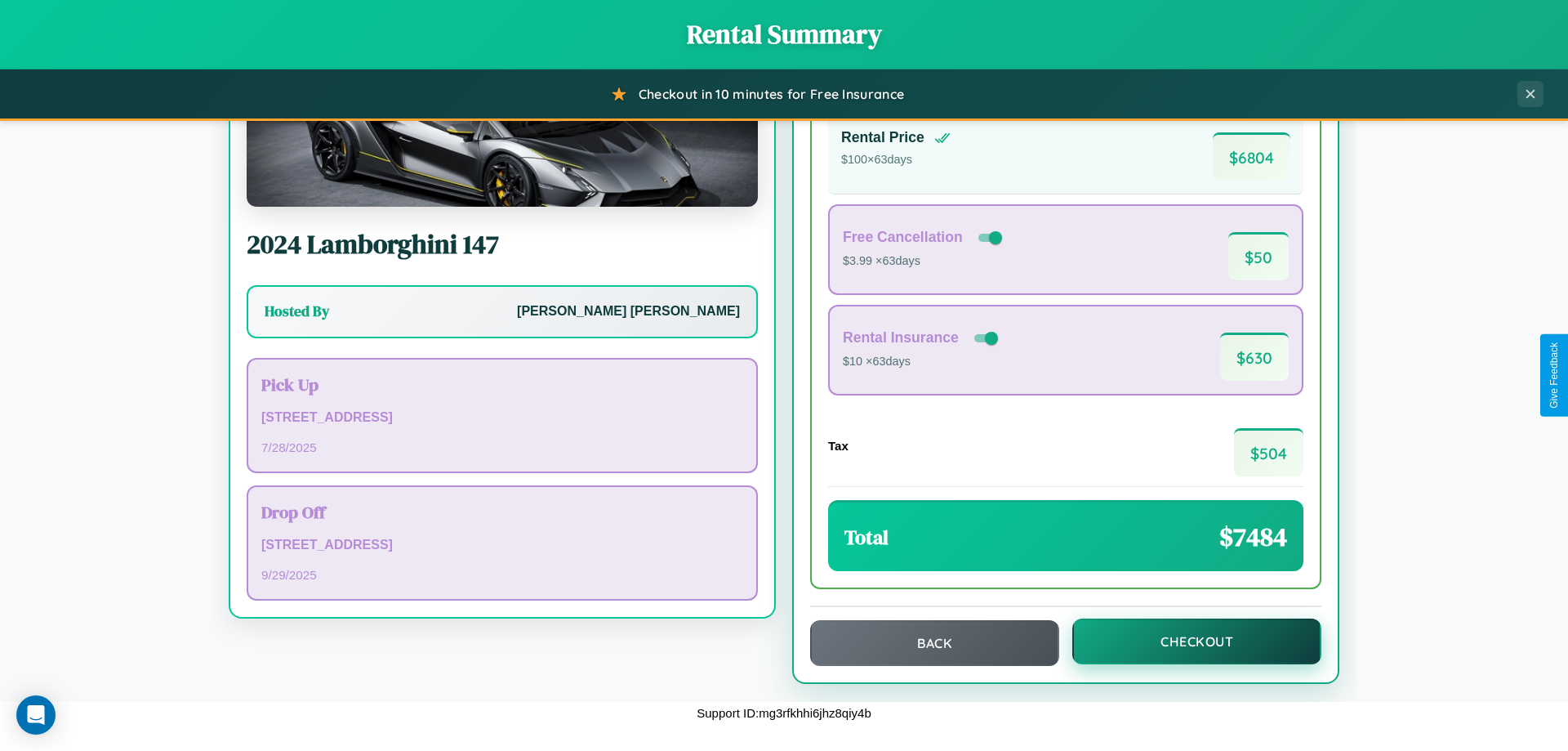
click at [1186, 642] on button "Checkout" at bounding box center [1196, 642] width 249 height 46
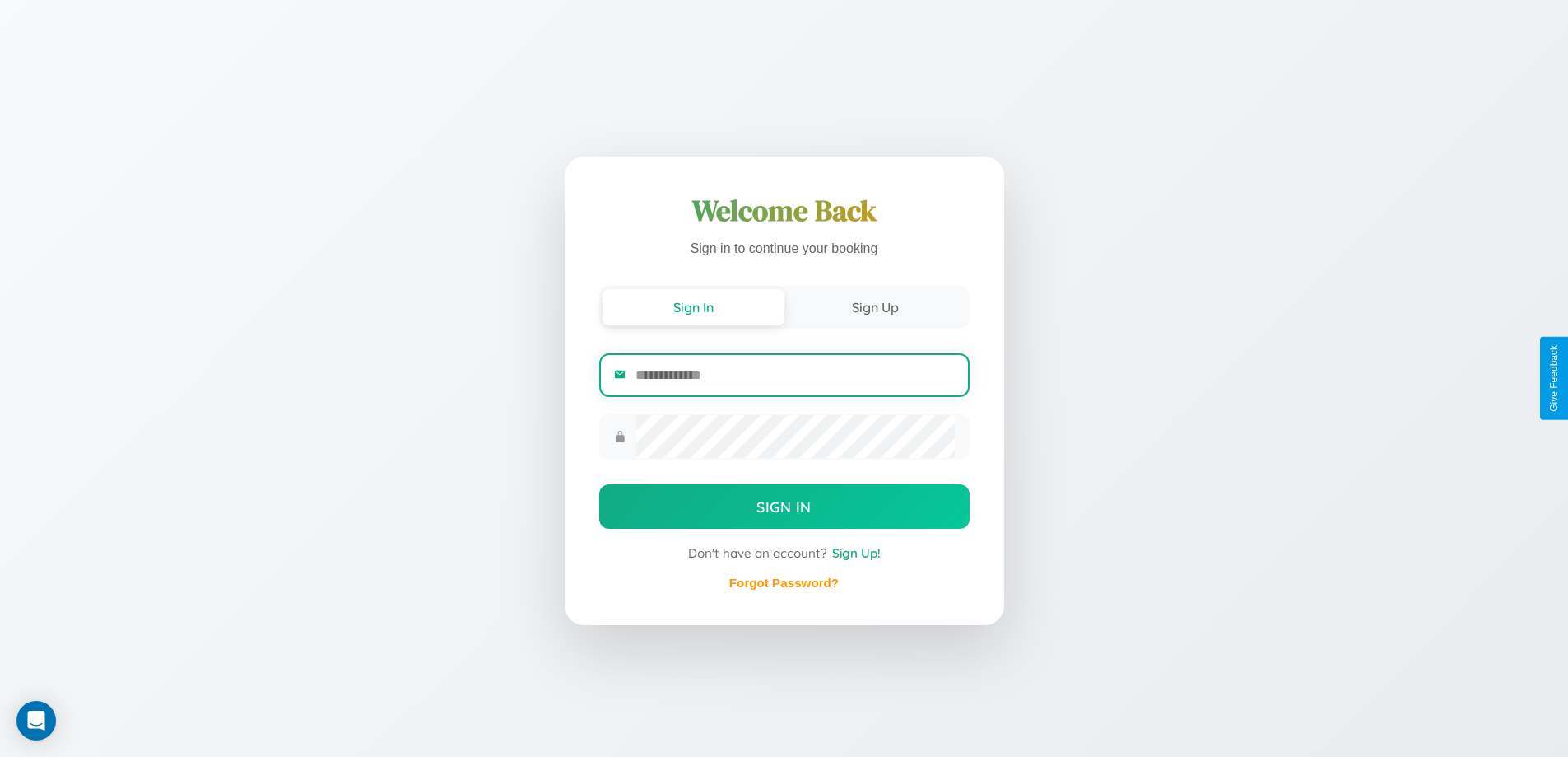
click at [795, 378] on input "email" at bounding box center [795, 376] width 318 height 41
type input "**********"
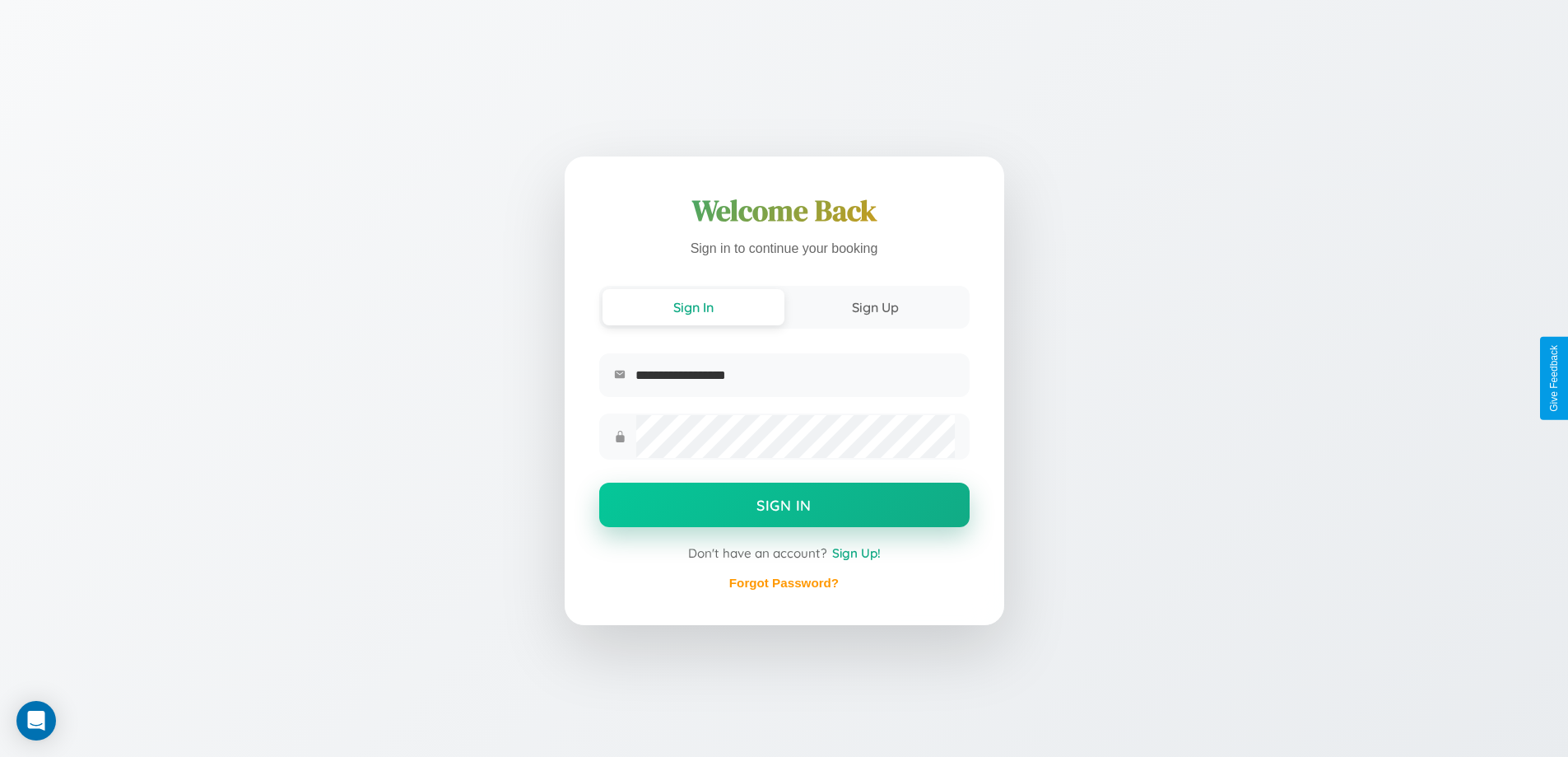
click at [784, 506] on button "Sign In" at bounding box center [784, 504] width 371 height 45
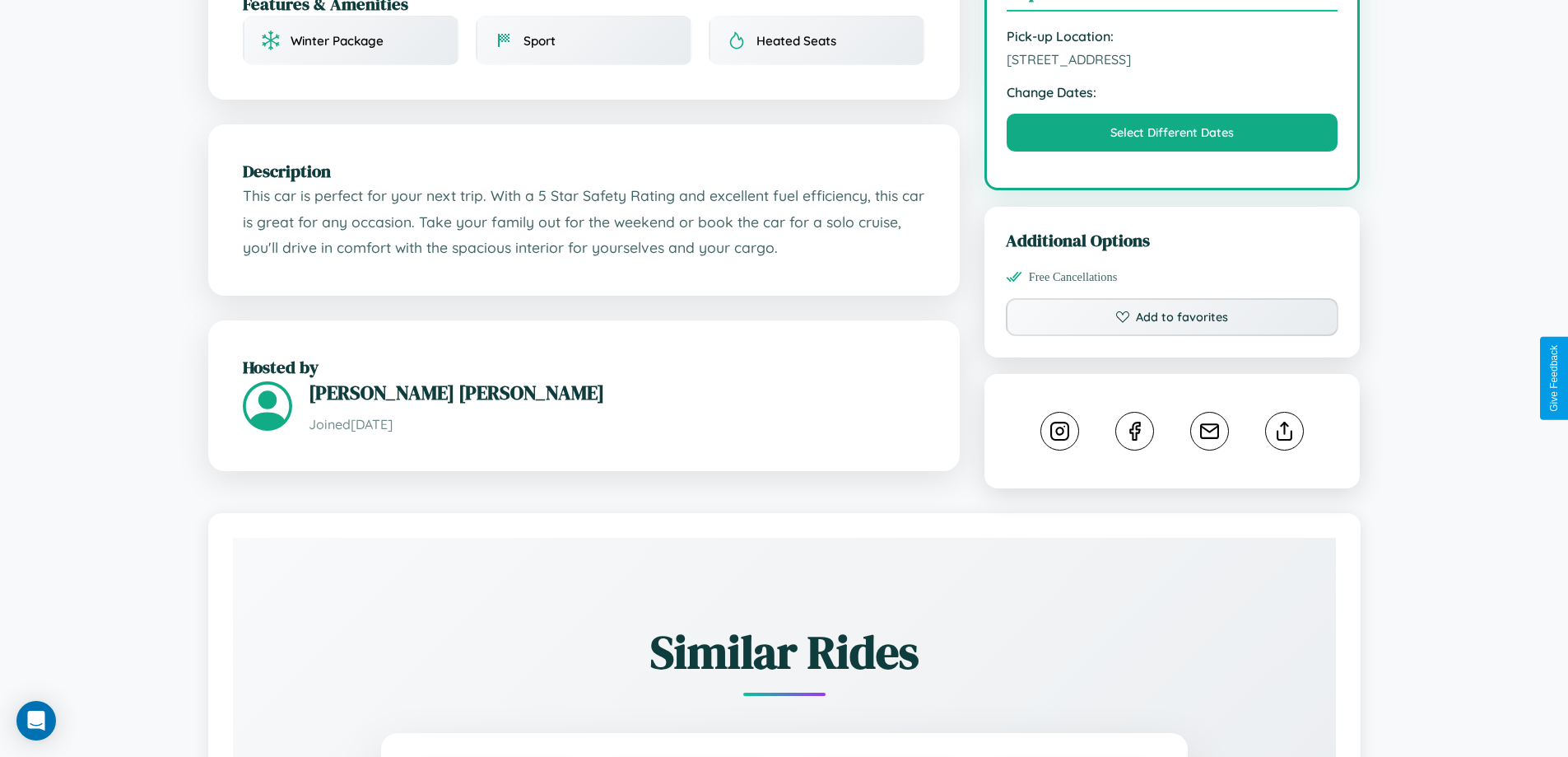
scroll to position [582, 0]
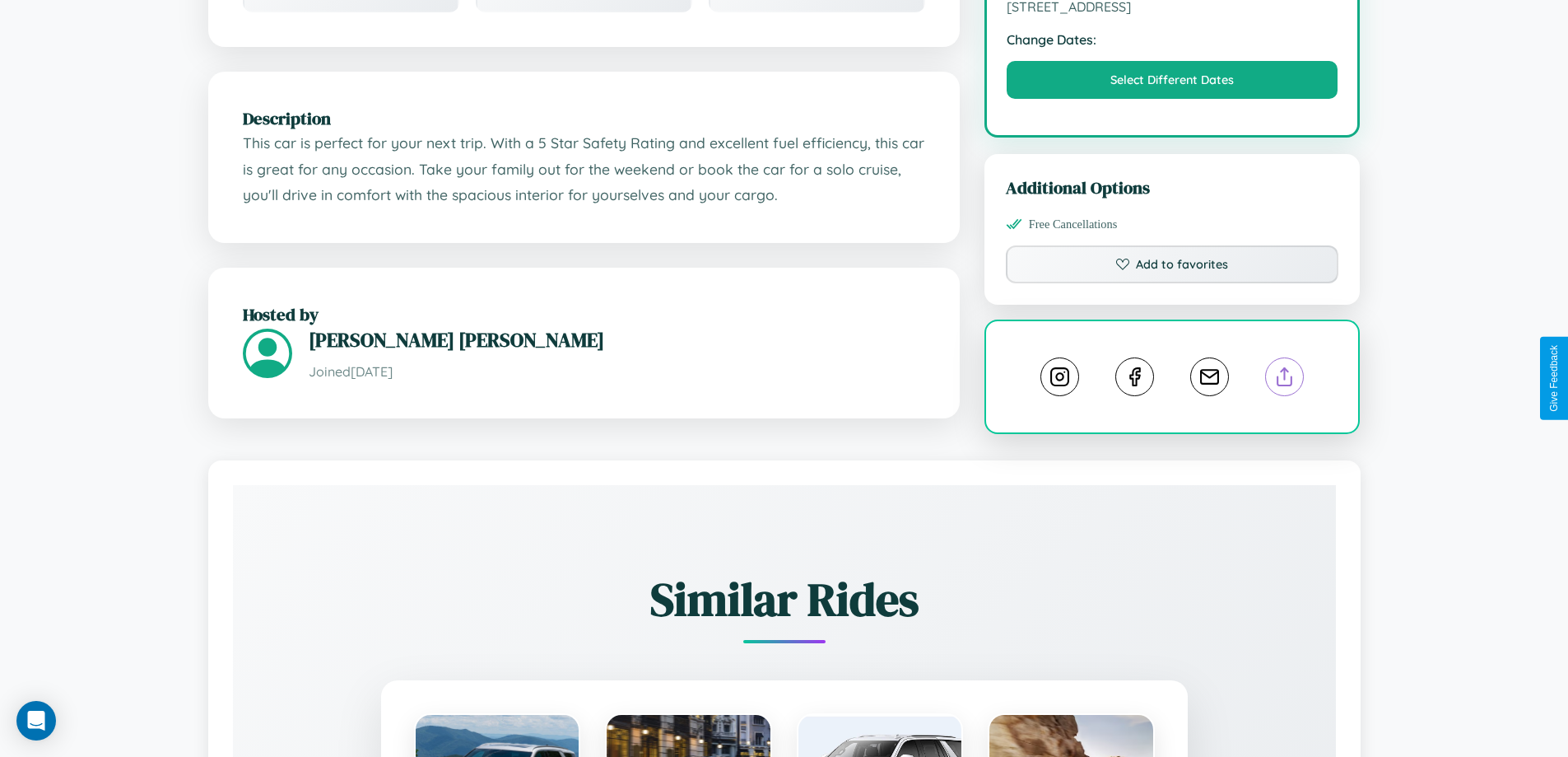
click at [1285, 378] on line at bounding box center [1285, 374] width 0 height 12
